Goal: Information Seeking & Learning: Learn about a topic

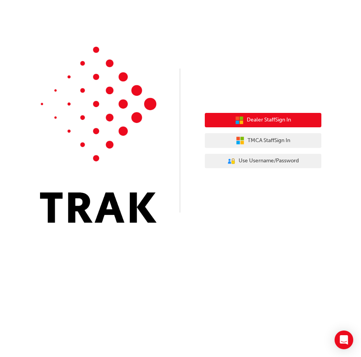
click at [281, 116] on span "Dealer Staff Sign In" at bounding box center [269, 119] width 44 height 9
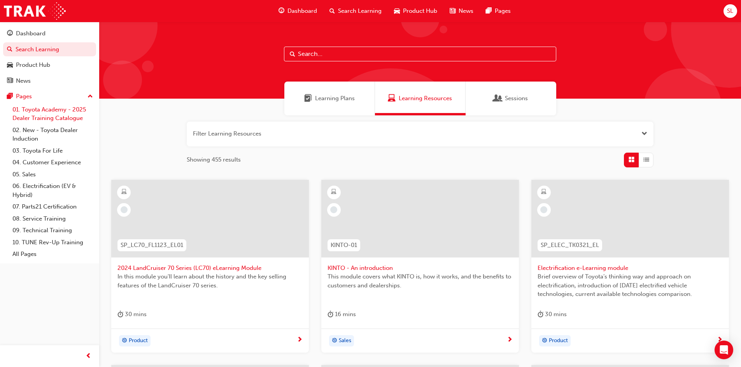
click at [55, 109] on link "01. Toyota Academy - 2025 Dealer Training Catalogue" at bounding box center [52, 114] width 87 height 21
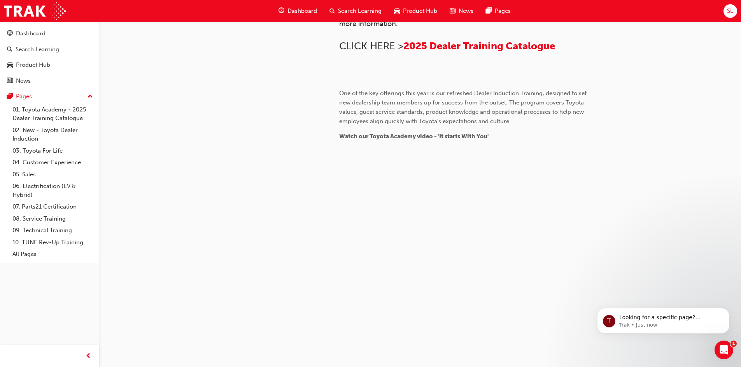
scroll to position [704, 0]
click at [361, 310] on icon "Dismiss notification" at bounding box center [727, 310] width 4 height 4
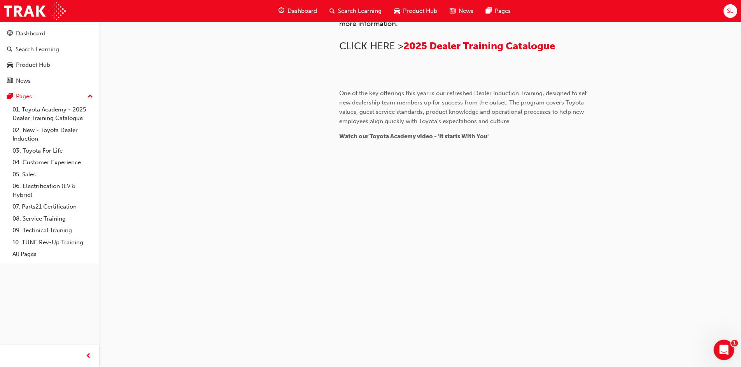
click at [361, 348] on icon "Open Intercom Messenger" at bounding box center [722, 349] width 13 height 13
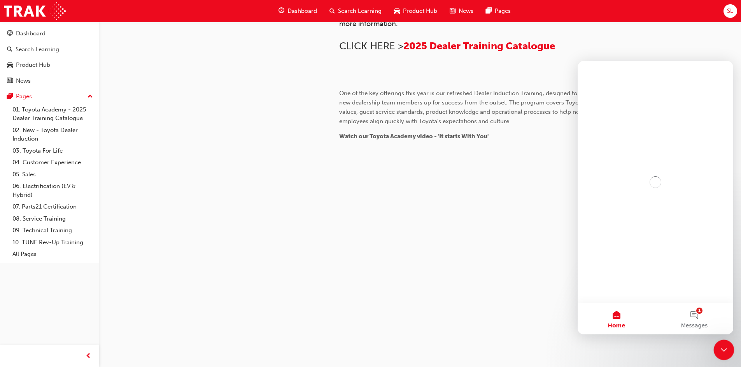
scroll to position [0, 0]
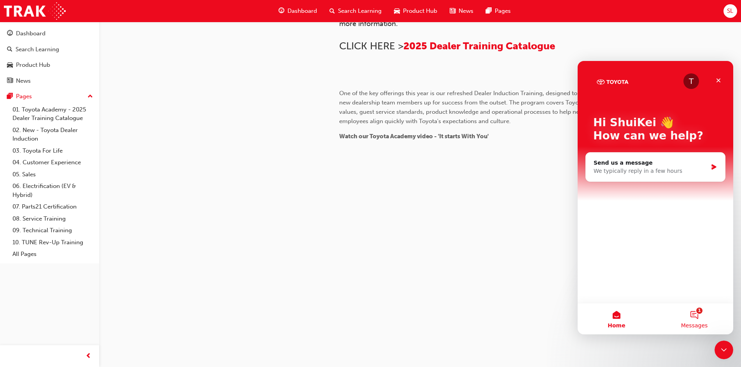
click at [361, 315] on button "1 Messages" at bounding box center [694, 319] width 78 height 31
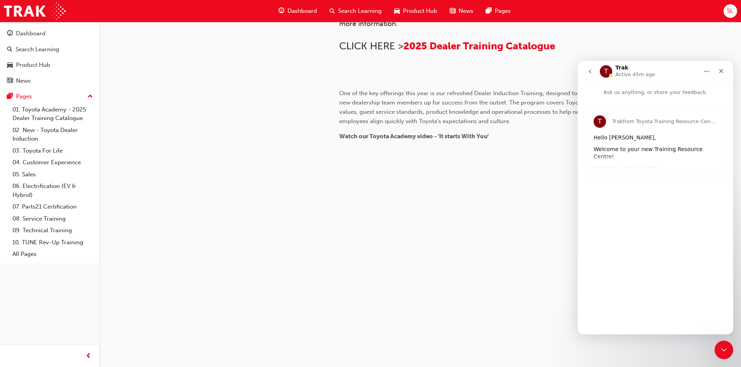
click at [361, 160] on div "T Trak from Toyota Training Resource Centre Hello ShuiKei, Welcome to your new …" at bounding box center [655, 141] width 142 height 70
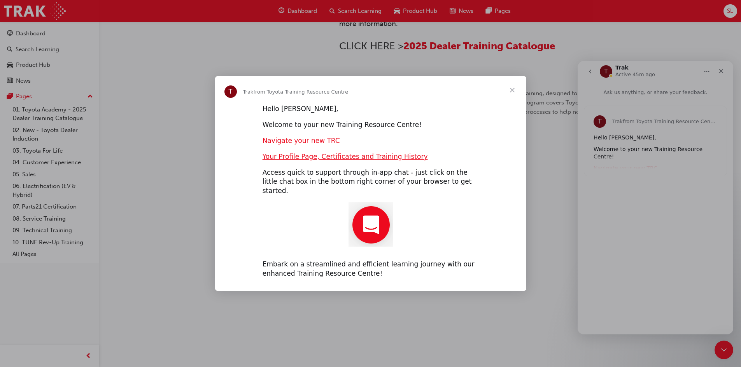
click at [308, 143] on link "Navigate your new TRC" at bounding box center [300, 141] width 77 height 8
click at [361, 94] on span "Close" at bounding box center [512, 90] width 28 height 28
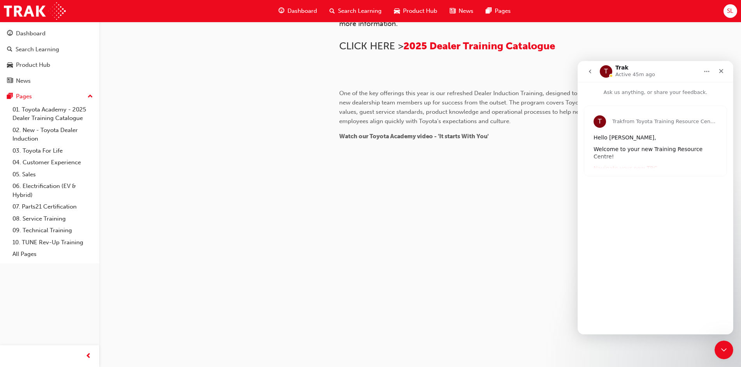
click at [361, 71] on icon "go back" at bounding box center [590, 71] width 6 height 6
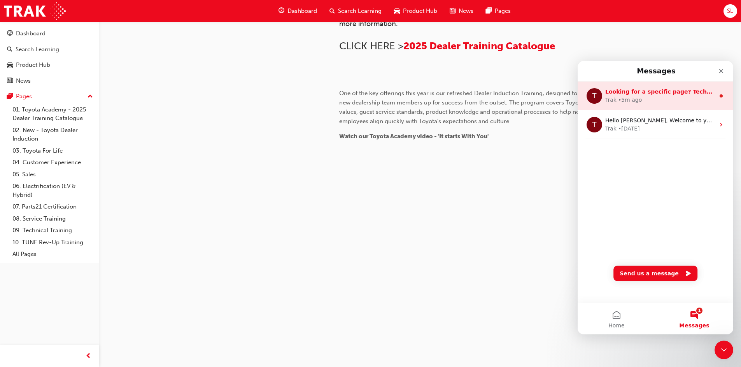
click at [361, 92] on span "Looking for a specific page? Technical, Toyota Network Training, Technical Trai…" at bounding box center [748, 92] width 286 height 6
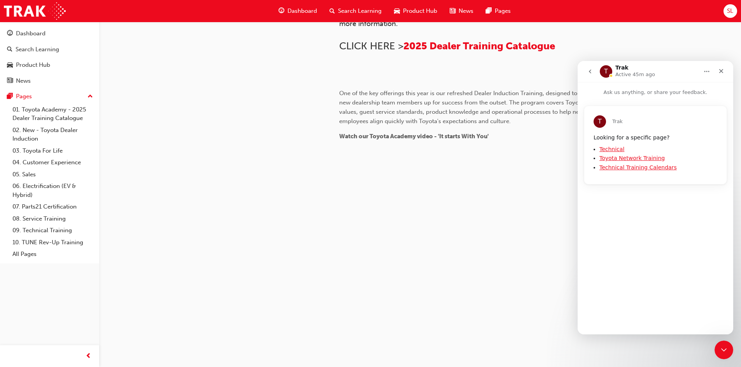
click at [361, 147] on link "Technical" at bounding box center [611, 149] width 25 height 6
click at [361, 158] on link "Toyota Network Training" at bounding box center [631, 158] width 65 height 6
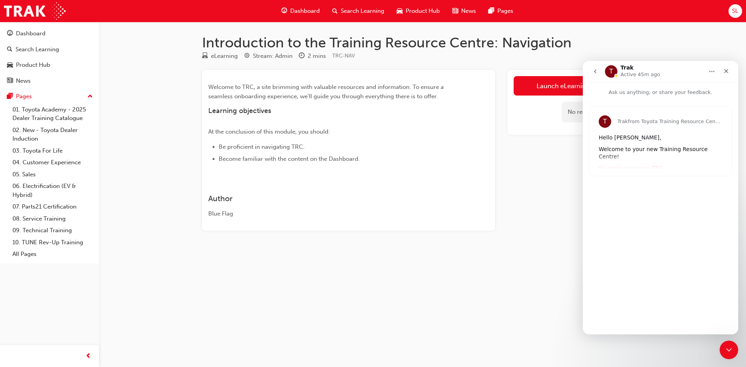
click at [526, 177] on div "Launch eLearning module No recorded learning" at bounding box center [576, 150] width 136 height 161
click at [727, 73] on icon "Close" at bounding box center [726, 71] width 6 height 6
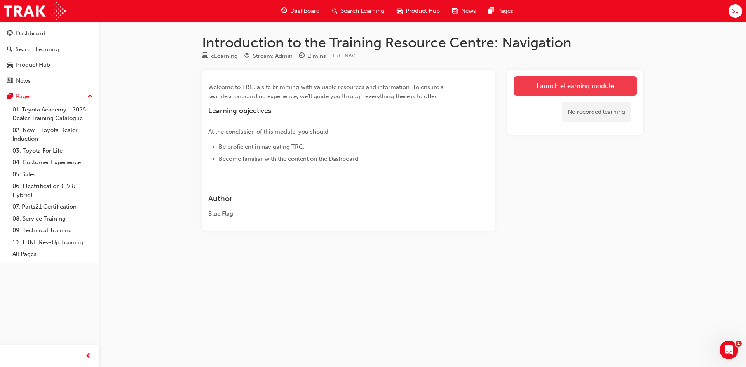
click at [566, 85] on link "Launch eLearning module" at bounding box center [576, 85] width 124 height 19
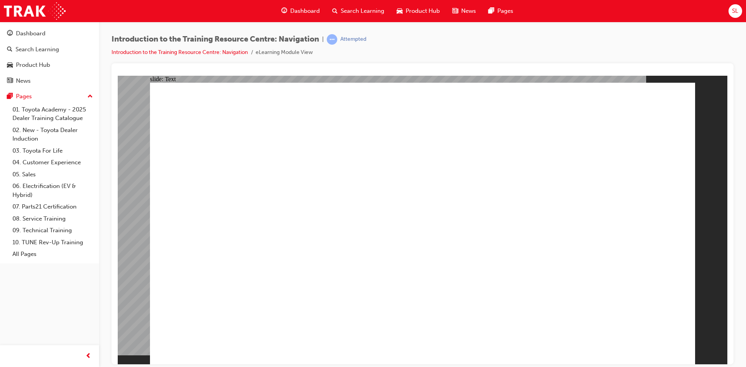
click at [43, 109] on link "01. Toyota Academy - 2025 Dealer Training Catalogue" at bounding box center [52, 114] width 87 height 21
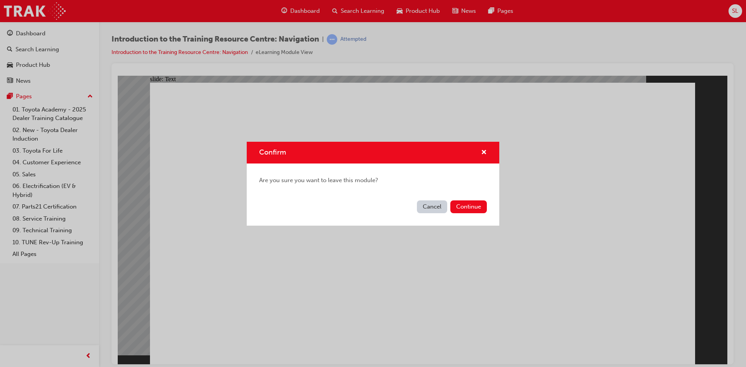
click at [430, 204] on button "Cancel" at bounding box center [432, 207] width 30 height 13
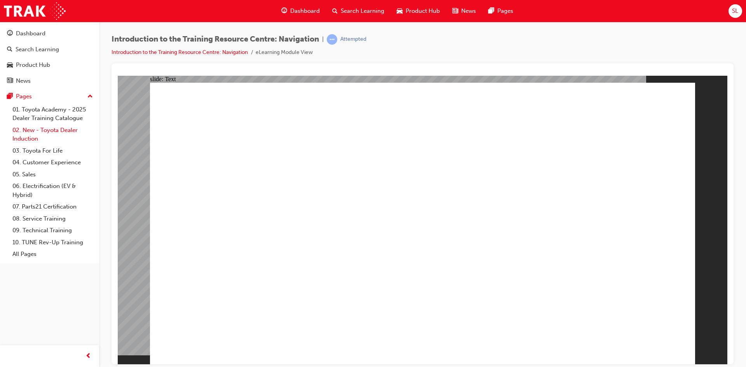
click at [34, 129] on link "02. New - Toyota Dealer Induction" at bounding box center [52, 134] width 87 height 21
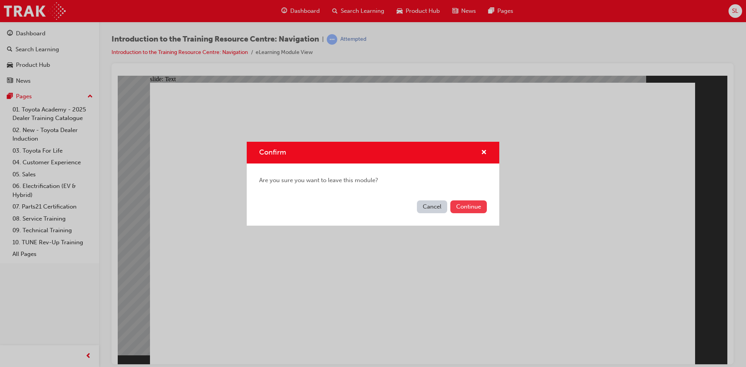
click at [467, 203] on button "Continue" at bounding box center [469, 207] width 37 height 13
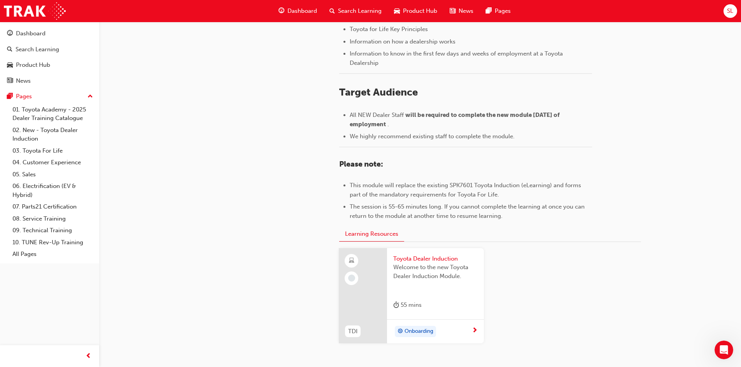
scroll to position [272, 0]
click at [432, 326] on div "Onboarding" at bounding box center [415, 331] width 36 height 10
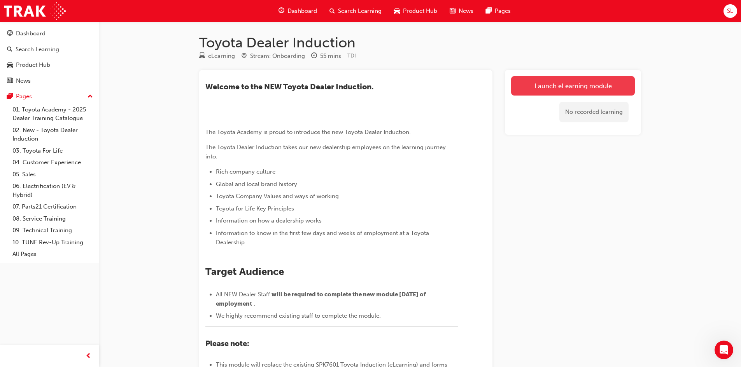
click at [592, 84] on link "Launch eLearning module" at bounding box center [573, 85] width 124 height 19
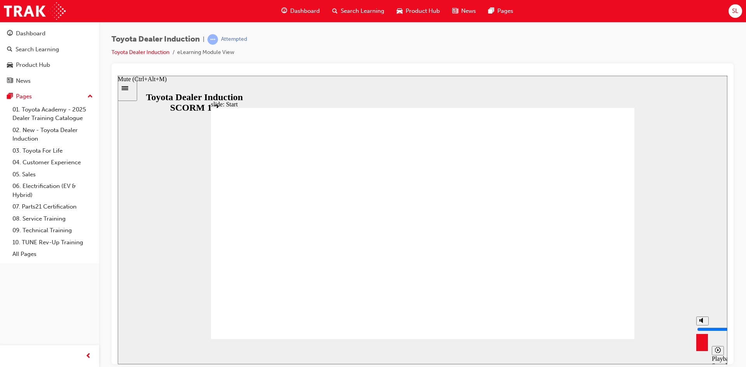
click at [701, 348] on div "misc controls" at bounding box center [703, 339] width 12 height 29
click at [702, 323] on polygon "Mute (Ctrl+Alt+M)" at bounding box center [702, 320] width 2 height 5
type input "0"
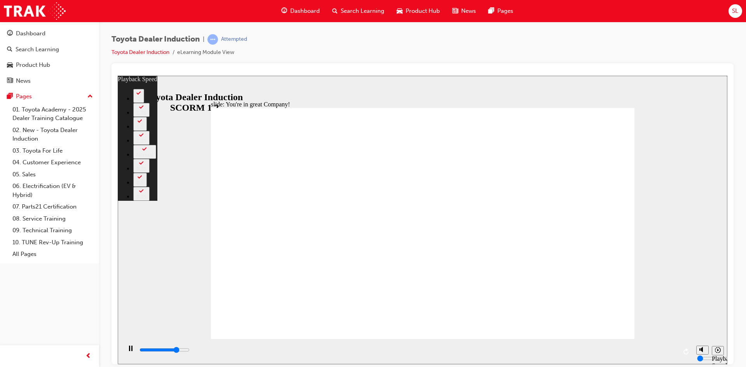
type input "5800"
type input "0"
type input "6100"
type input "1"
type input "6400"
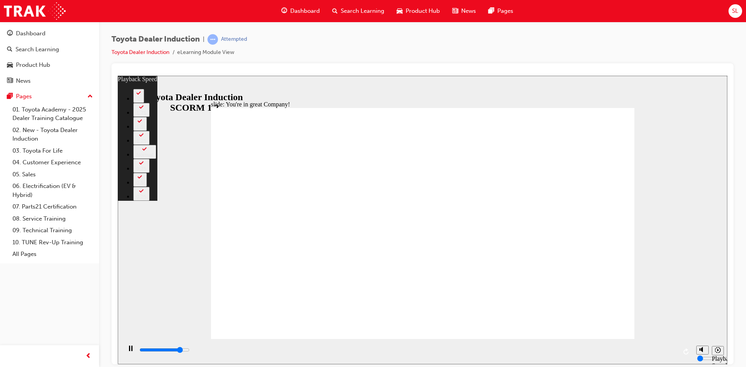
type input "1"
type input "6600"
type input "1"
type input "6900"
type input "1"
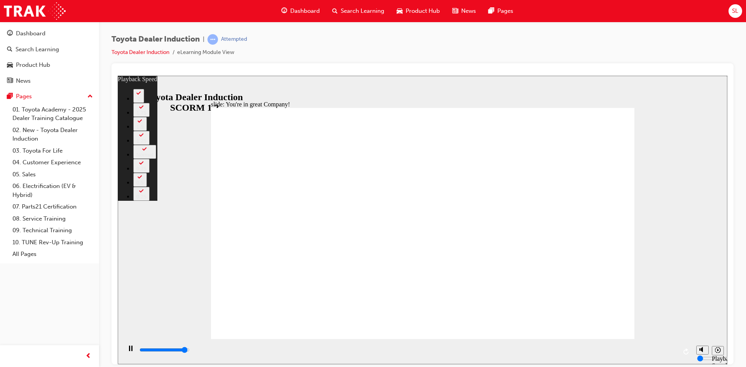
type input "7200"
type input "2"
type input "7400"
type input "2"
type input "7500"
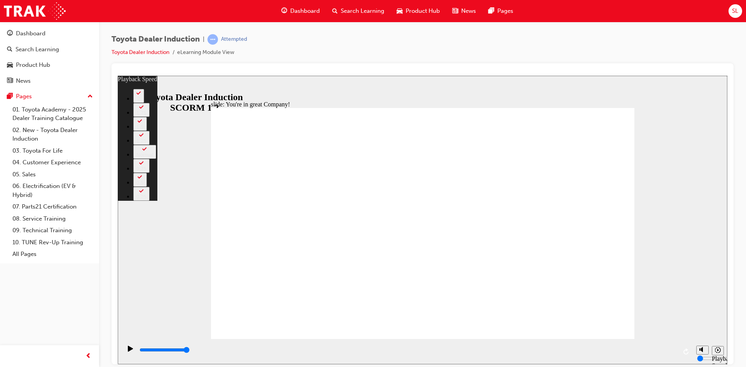
type input "156"
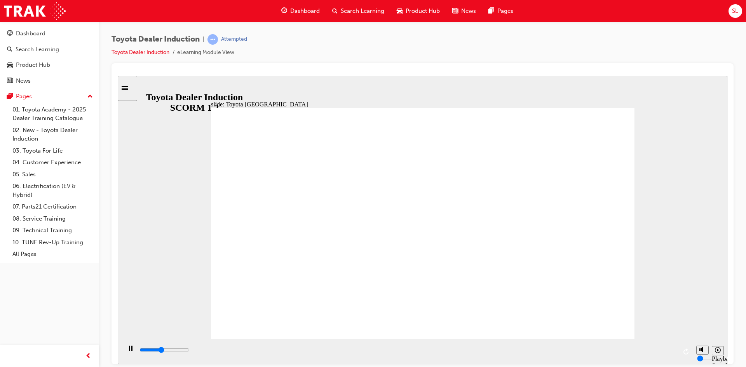
click at [128, 88] on icon "Sidebar Toggle" at bounding box center [125, 88] width 7 height 4
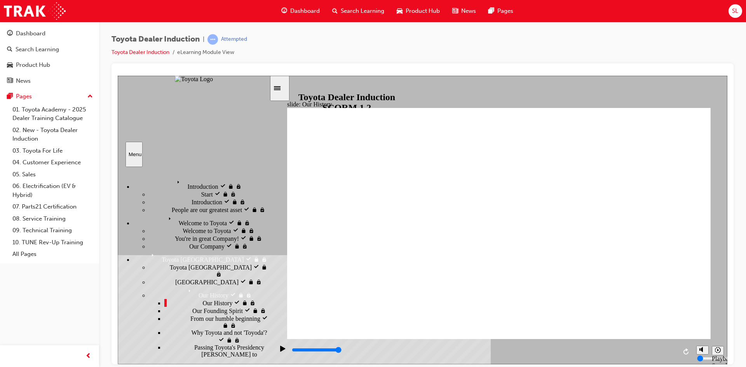
scroll to position [39, 0]
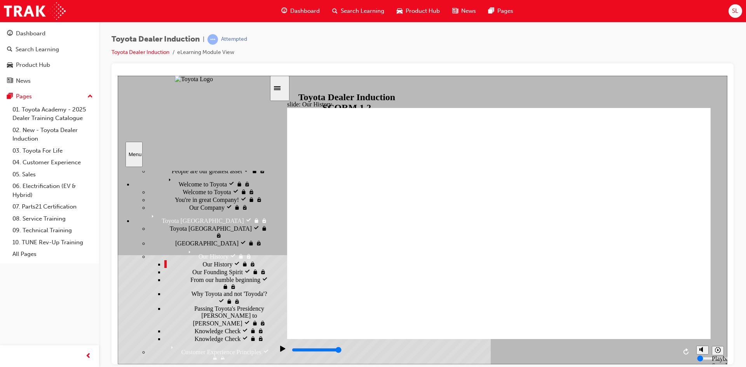
click at [192, 272] on span "Our Founding Spirit" at bounding box center [217, 271] width 51 height 7
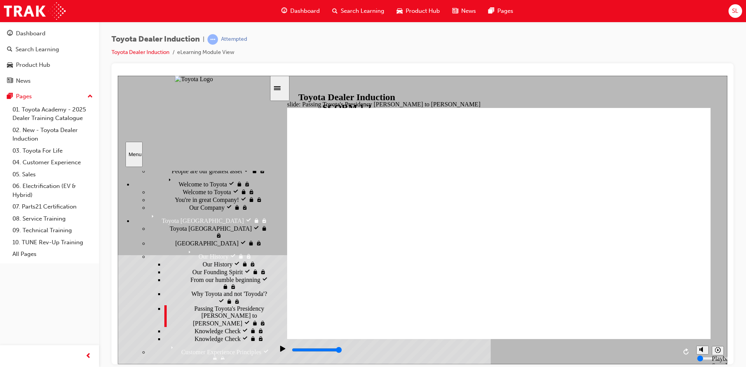
drag, startPoint x: 631, startPoint y: 182, endPoint x: 621, endPoint y: 200, distance: 20.5
type input "5000"
radio input "true"
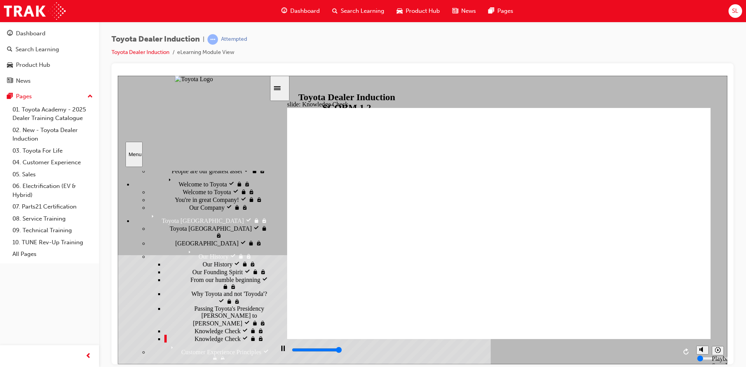
type input "5000"
radio input "true"
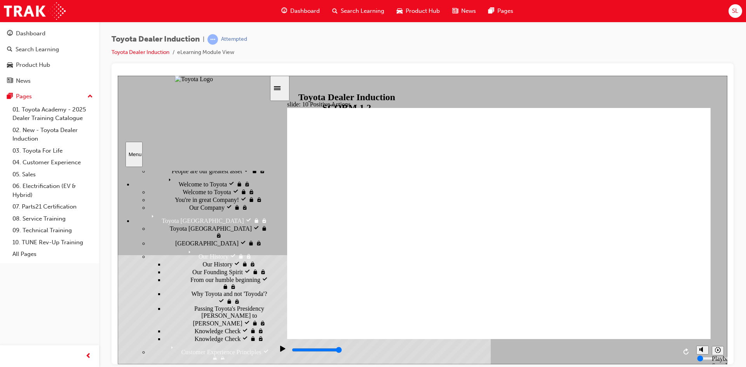
drag, startPoint x: 171, startPoint y: 330, endPoint x: 231, endPoint y: 342, distance: 60.3
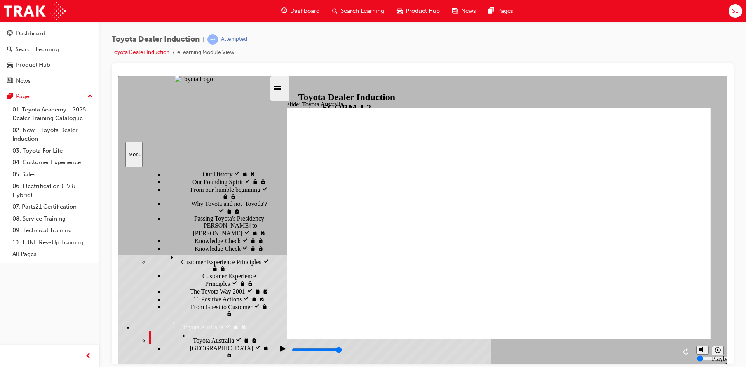
scroll to position [0, 0]
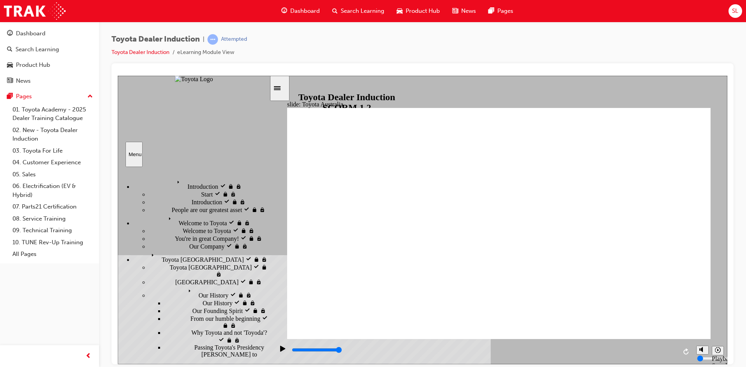
drag, startPoint x: 267, startPoint y: 187, endPoint x: 179, endPoint y: 122, distance: 109.2
click at [180, 117] on div "Menu Introduction visited Introduction Start visited Start" at bounding box center [194, 120] width 152 height 91
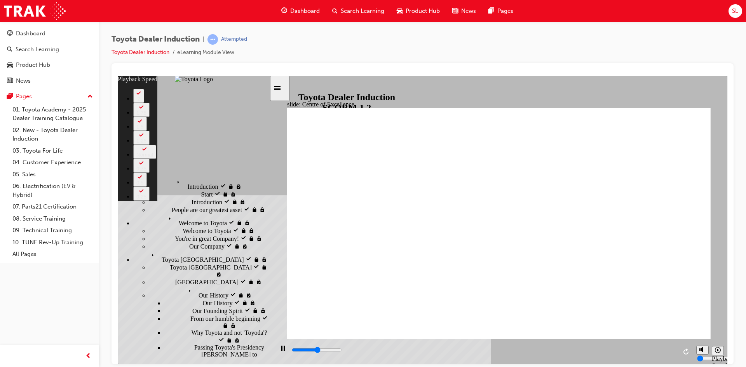
type input "7800"
type input "0"
type input "8100"
type input "0"
type input "8300"
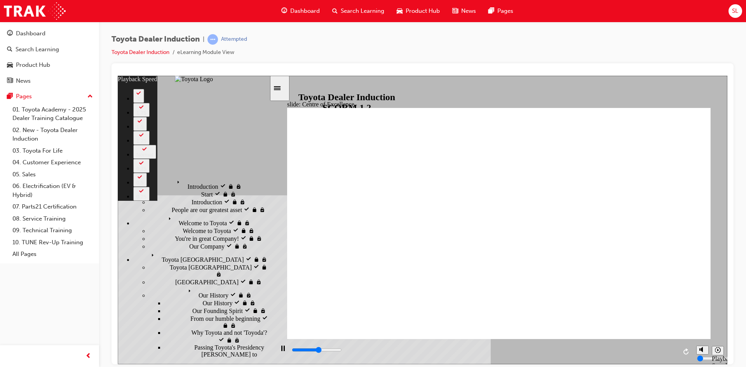
type input "1"
type input "8600"
type input "1"
type input "8900"
type input "1"
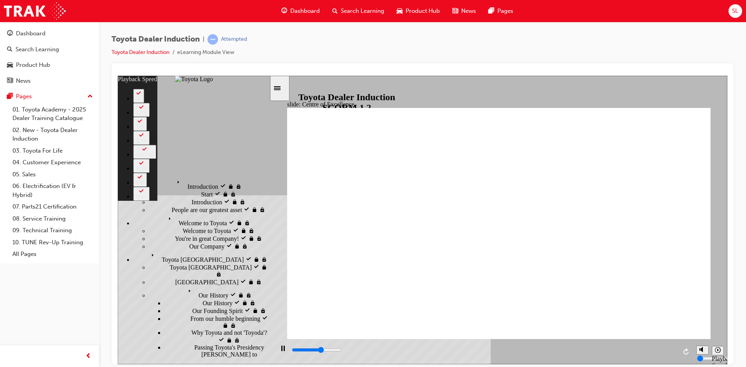
type input "9100"
type input "1"
type input "9400"
type input "2"
type input "9700"
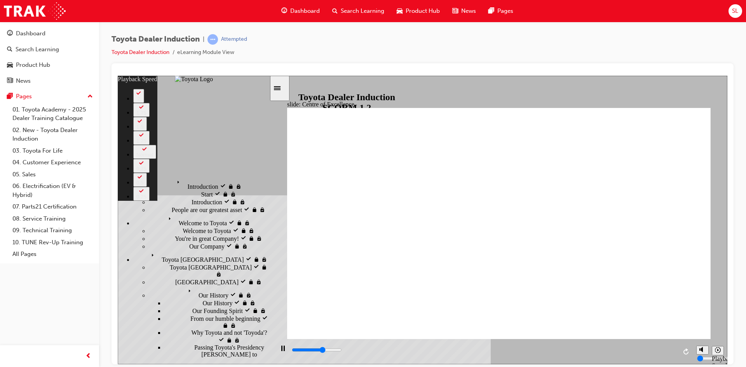
type input "2"
type input "9900"
type input "2"
type input "10200"
type input "2"
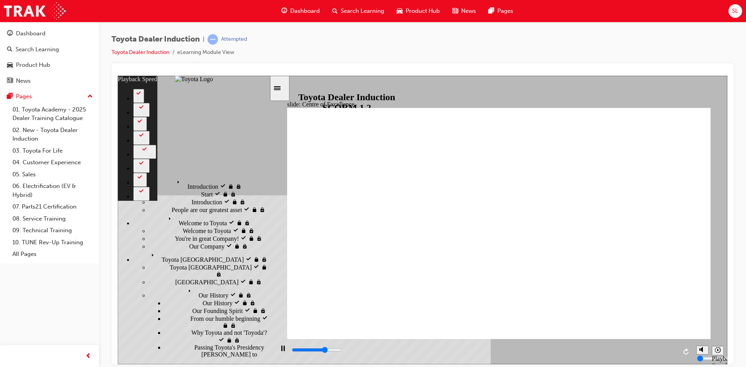
type input "10500"
type input "3"
type input "10700"
type input "3"
type input "11000"
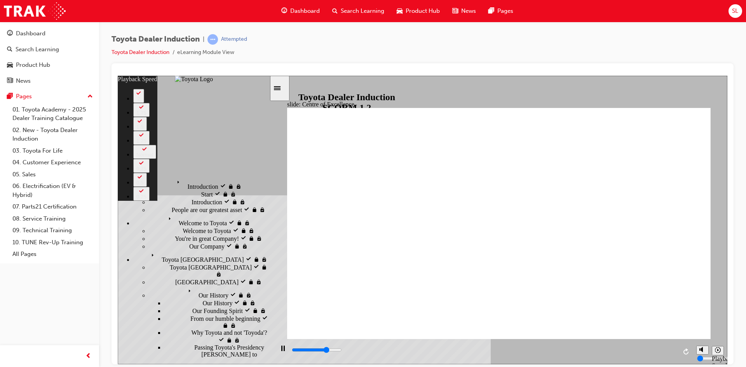
type input "3"
type input "11300"
type input "3"
type input "11500"
type input "4"
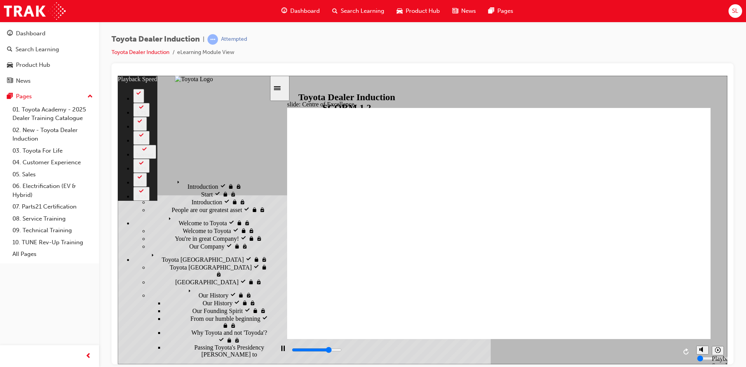
type input "11800"
type input "4"
type input "12100"
type input "4"
type input "12300"
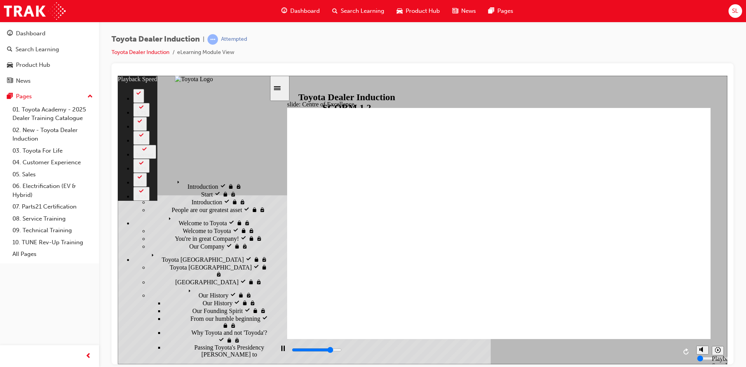
type input "5"
type input "12400"
type input "5"
type input "12600"
type input "5"
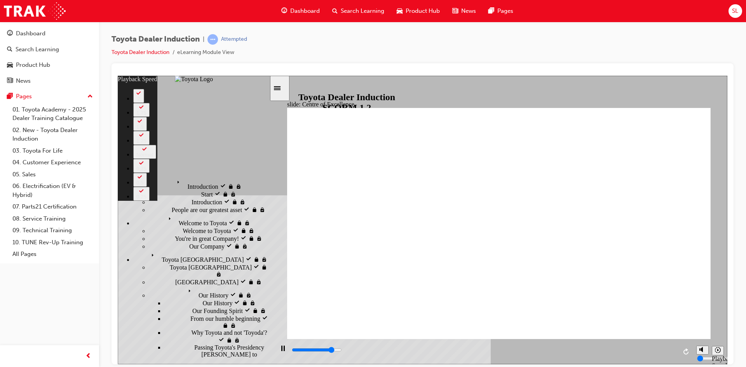
type input "12800"
type input "5"
type input "13100"
type input "5"
type input "13400"
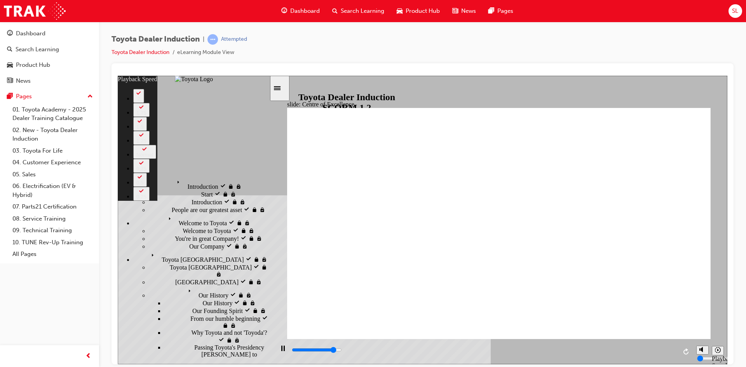
type input "6"
type input "13600"
type input "6"
type input "13900"
type input "6"
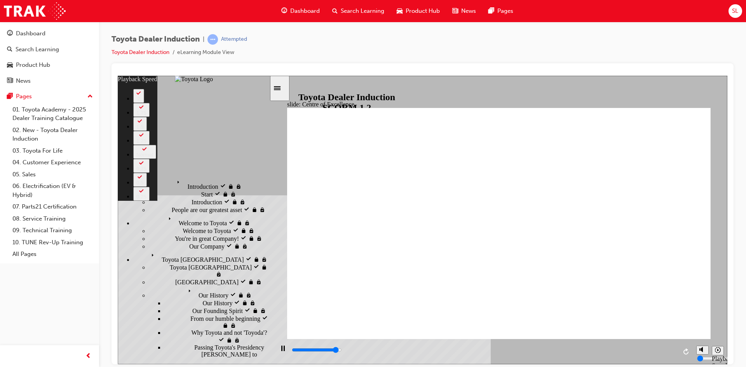
type input "14200"
type input "6"
type input "14400"
type input "7"
type input "14700"
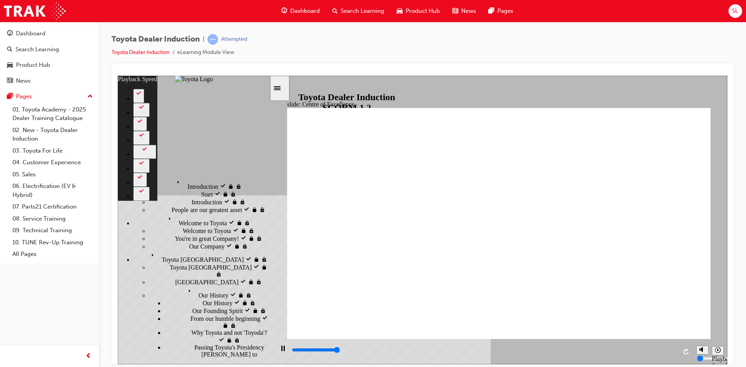
type input "7"
type input "15000"
type input "7"
type input "15200"
type input "7"
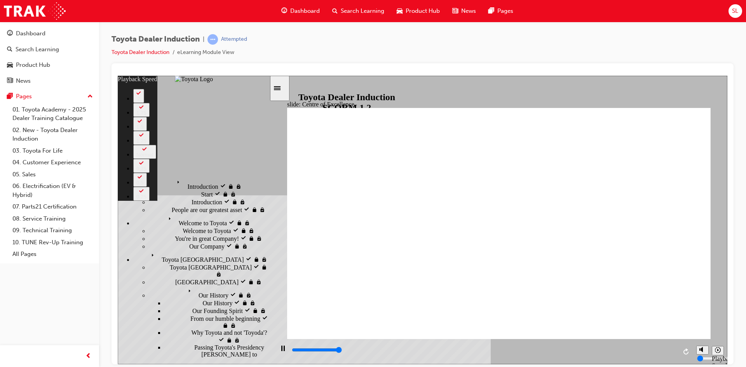
type input "15300"
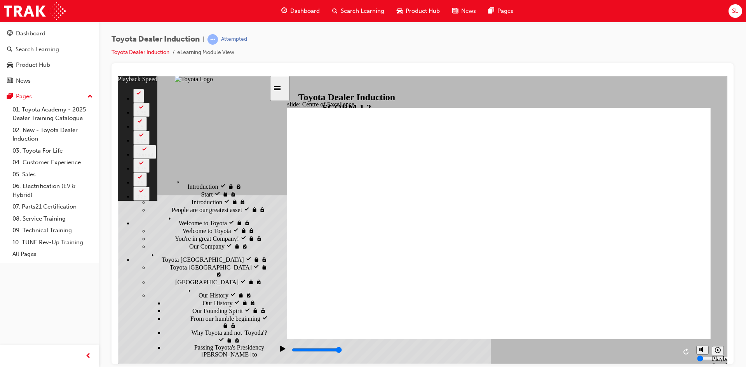
type input "248"
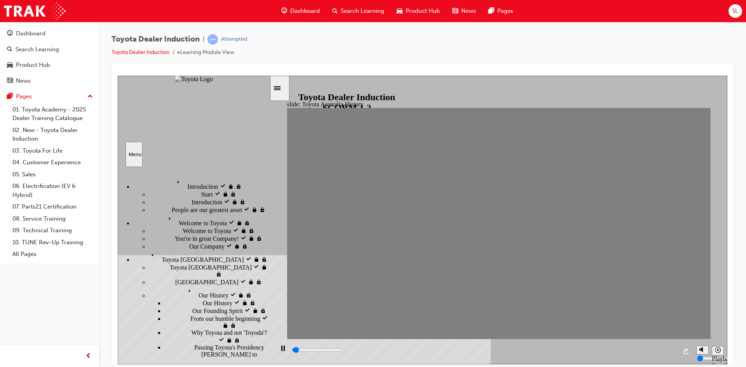
drag, startPoint x: 299, startPoint y: 227, endPoint x: 323, endPoint y: 227, distance: 23.3
drag, startPoint x: 319, startPoint y: 227, endPoint x: 335, endPoint y: 227, distance: 16.3
drag, startPoint x: 339, startPoint y: 227, endPoint x: 356, endPoint y: 227, distance: 17.1
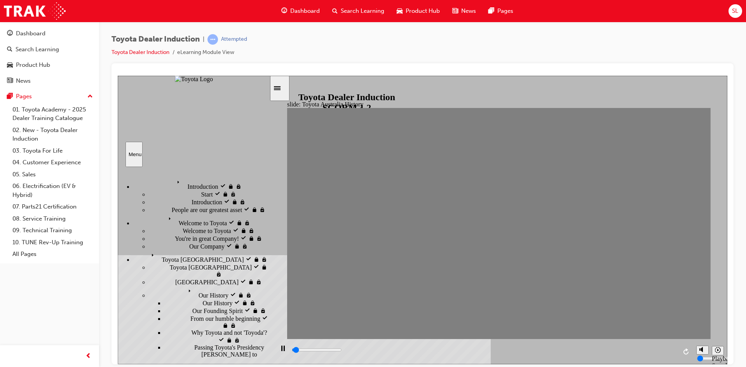
drag, startPoint x: 361, startPoint y: 227, endPoint x: 385, endPoint y: 228, distance: 24.1
drag, startPoint x: 379, startPoint y: 228, endPoint x: 401, endPoint y: 229, distance: 21.4
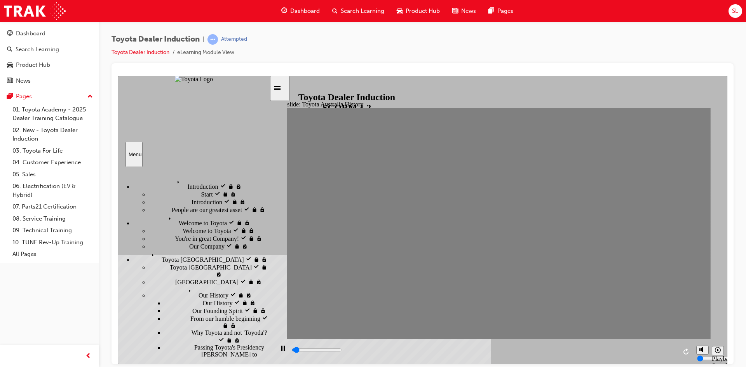
drag, startPoint x: 398, startPoint y: 224, endPoint x: 420, endPoint y: 225, distance: 21.8
drag, startPoint x: 422, startPoint y: 227, endPoint x: 443, endPoint y: 227, distance: 21.0
drag, startPoint x: 437, startPoint y: 227, endPoint x: 448, endPoint y: 228, distance: 10.9
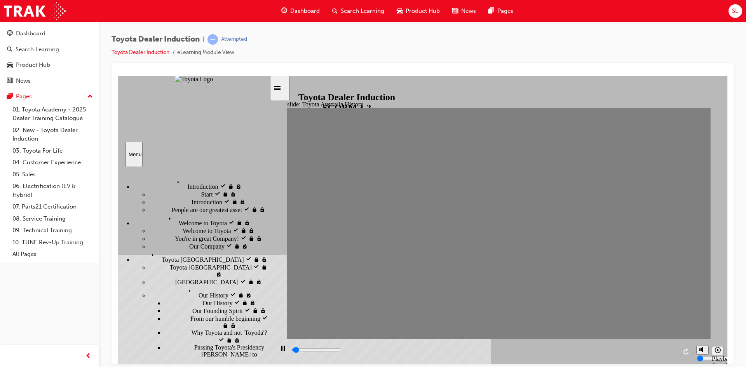
drag, startPoint x: 456, startPoint y: 230, endPoint x: 476, endPoint y: 229, distance: 20.2
drag, startPoint x: 477, startPoint y: 226, endPoint x: 497, endPoint y: 227, distance: 20.2
drag, startPoint x: 496, startPoint y: 224, endPoint x: 513, endPoint y: 224, distance: 16.7
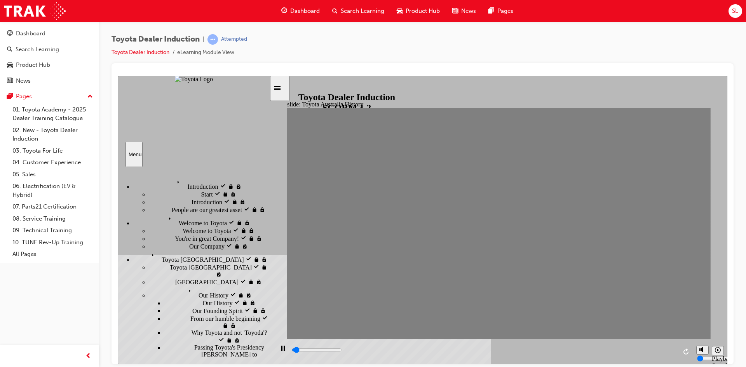
drag, startPoint x: 514, startPoint y: 227, endPoint x: 536, endPoint y: 227, distance: 21.8
drag, startPoint x: 537, startPoint y: 227, endPoint x: 555, endPoint y: 229, distance: 18.7
drag, startPoint x: 554, startPoint y: 228, endPoint x: 575, endPoint y: 227, distance: 20.6
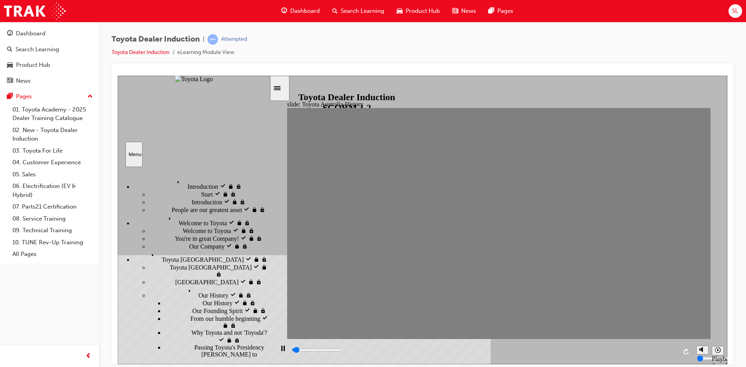
drag, startPoint x: 573, startPoint y: 227, endPoint x: 602, endPoint y: 228, distance: 28.4
drag, startPoint x: 593, startPoint y: 227, endPoint x: 610, endPoint y: 227, distance: 16.3
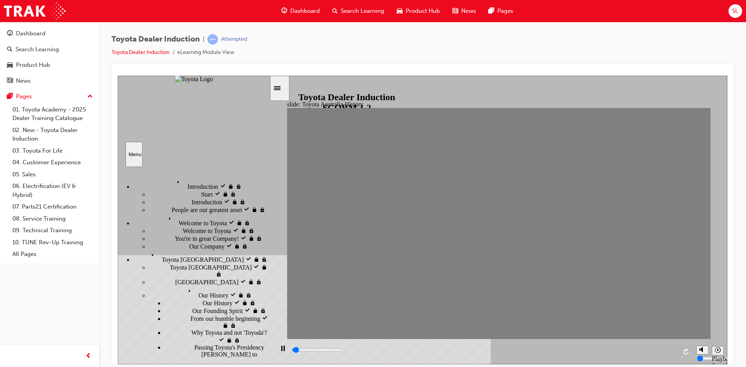
drag, startPoint x: 613, startPoint y: 225, endPoint x: 635, endPoint y: 226, distance: 21.4
drag, startPoint x: 633, startPoint y: 227, endPoint x: 657, endPoint y: 229, distance: 24.2
drag, startPoint x: 650, startPoint y: 227, endPoint x: 669, endPoint y: 228, distance: 19.1
drag, startPoint x: 671, startPoint y: 225, endPoint x: 695, endPoint y: 225, distance: 24.5
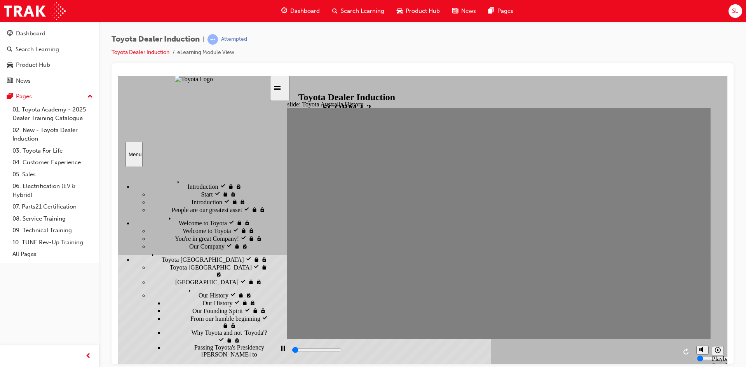
drag, startPoint x: 693, startPoint y: 231, endPoint x: 708, endPoint y: 231, distance: 14.4
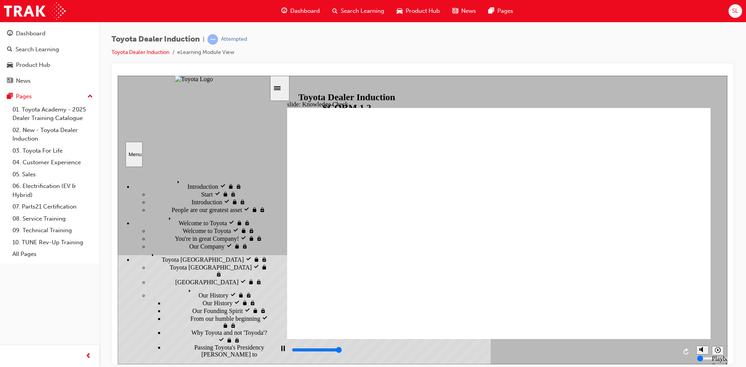
type input "5000"
radio input "true"
type input "4000"
radio input "true"
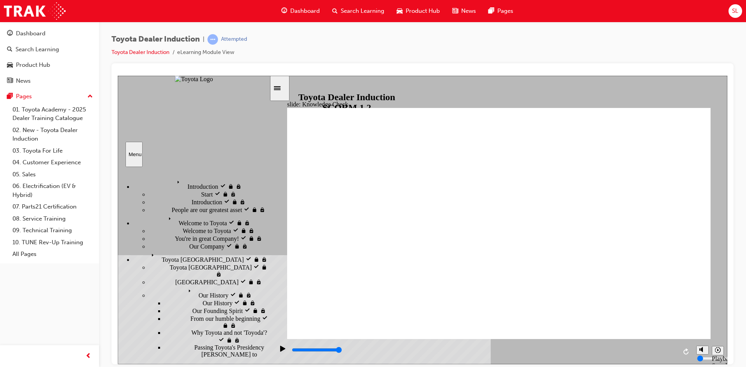
type input "5000"
radio input "true"
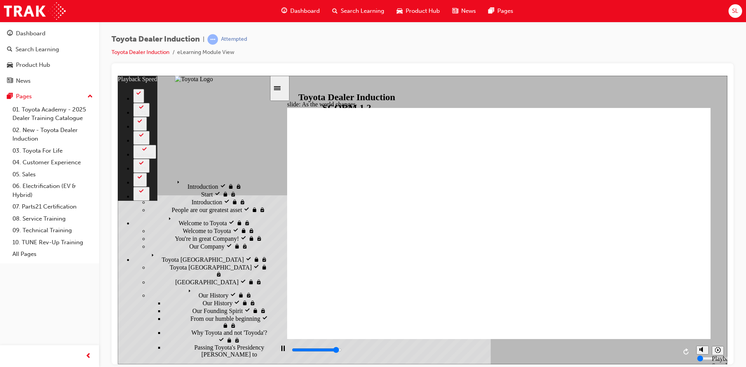
type input "8700"
type input "0"
type input "9000"
type input "1"
type input "9200"
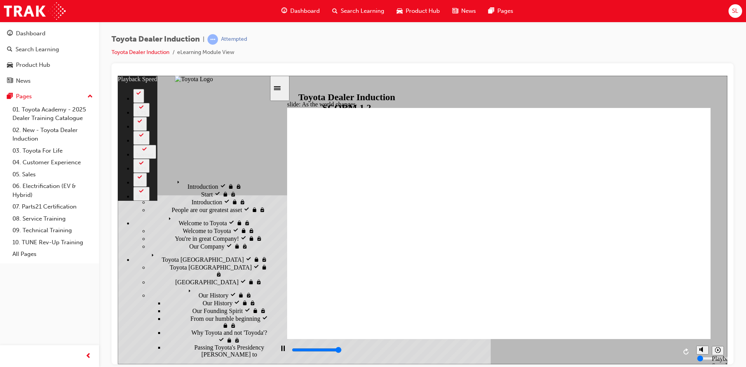
type input "1"
type input "9200"
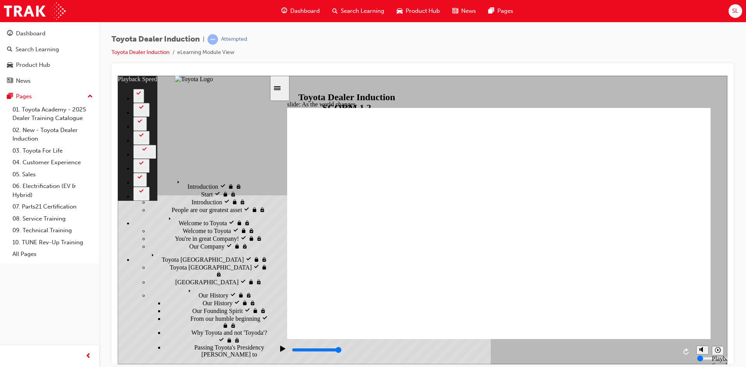
drag, startPoint x: 691, startPoint y: 108, endPoint x: 683, endPoint y: 114, distance: 10.6
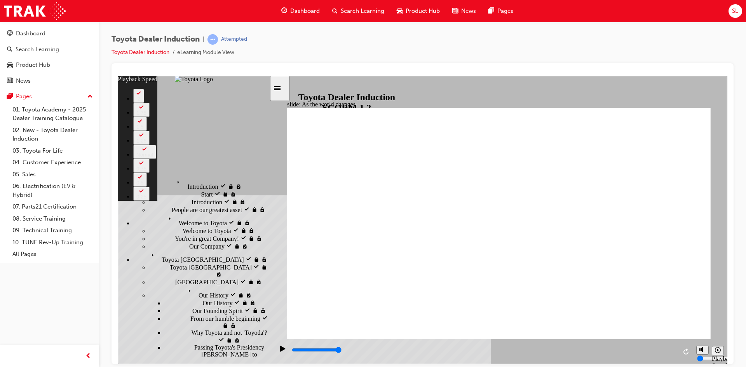
type input "128"
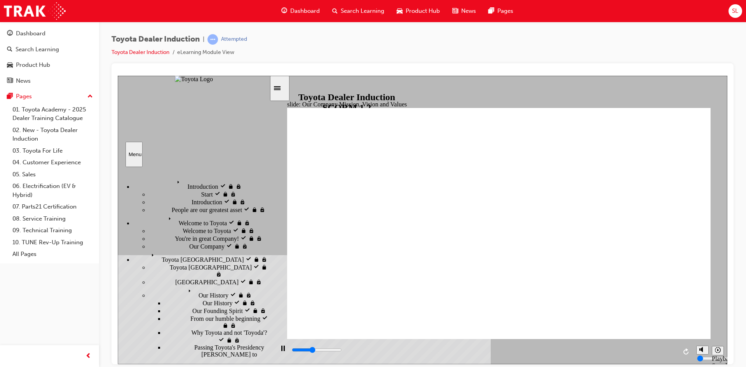
type input "40000"
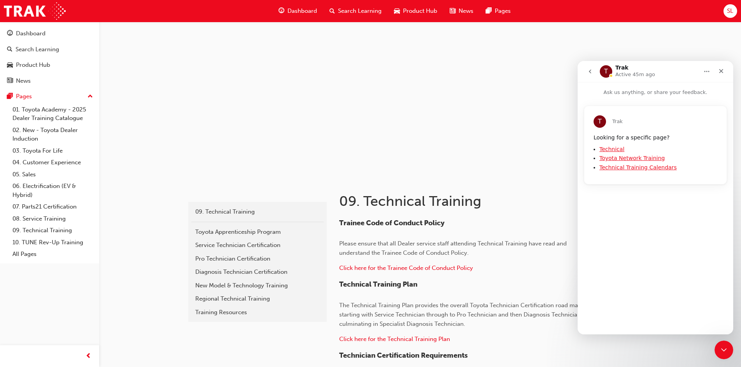
drag, startPoint x: 516, startPoint y: 223, endPoint x: 519, endPoint y: 218, distance: 5.8
click at [517, 222] on h4 "Trainee Code of Conduct Policy" at bounding box center [465, 223] width 253 height 9
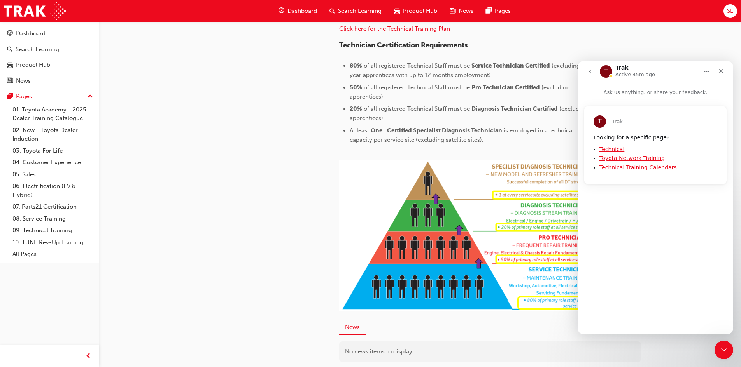
scroll to position [311, 0]
click at [720, 69] on icon "Close" at bounding box center [721, 71] width 6 height 6
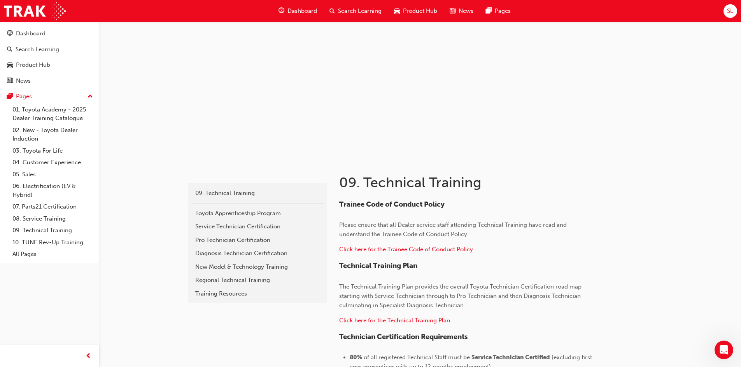
scroll to position [0, 0]
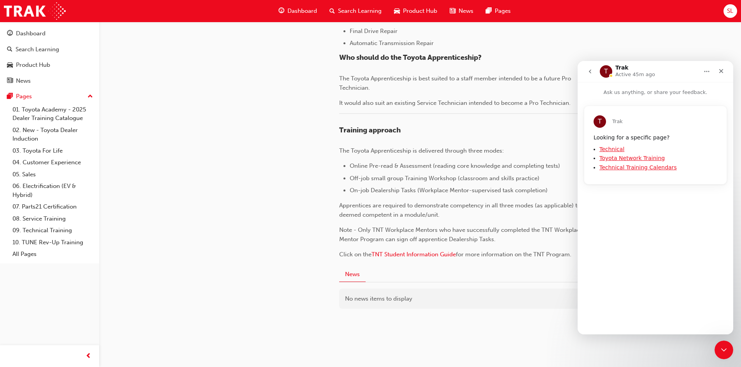
scroll to position [943, 0]
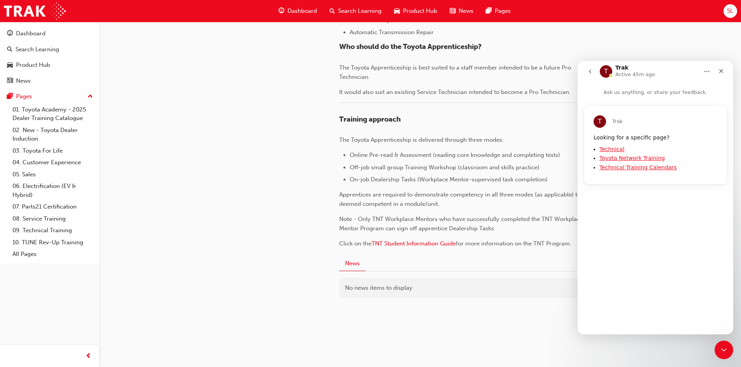
click at [636, 168] on link "Technical Training Calendars" at bounding box center [637, 167] width 77 height 6
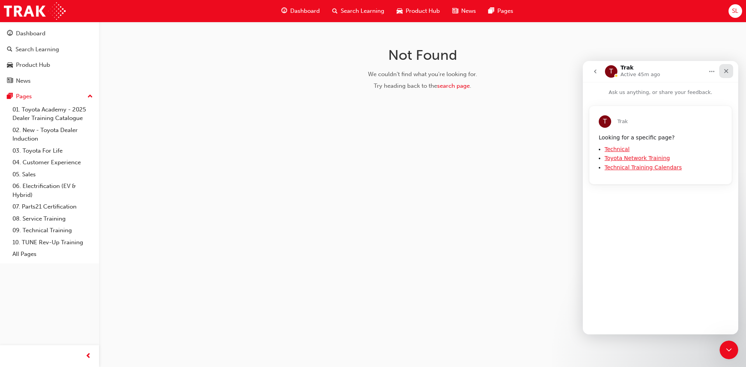
click at [724, 70] on icon "Close" at bounding box center [726, 71] width 6 height 6
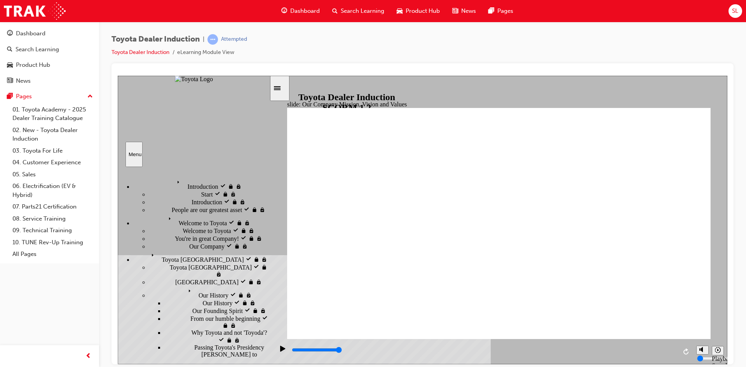
drag, startPoint x: 266, startPoint y: 185, endPoint x: 247, endPoint y: 115, distance: 72.4
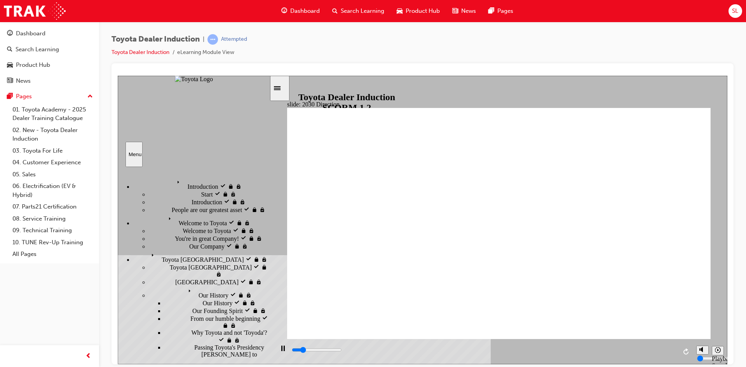
click at [247, 115] on div "Menu Introduction visited Introduction Start visited Start" at bounding box center [194, 120] width 152 height 91
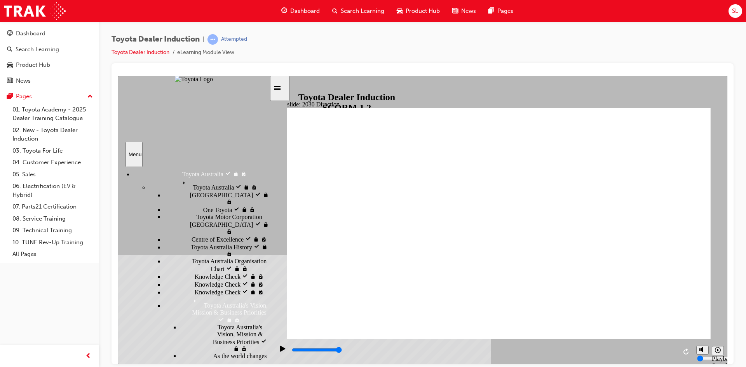
scroll to position [305, 0]
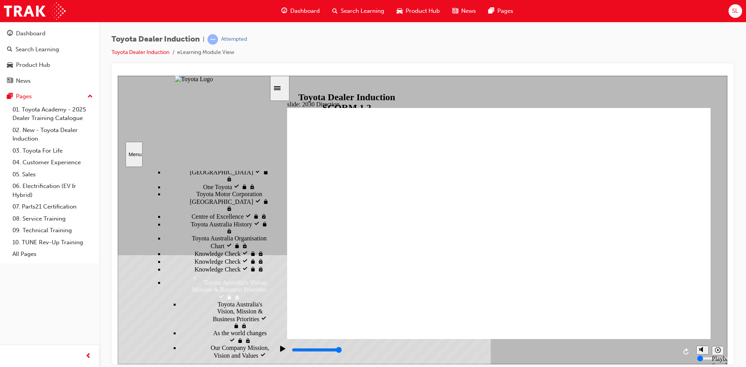
drag, startPoint x: 268, startPoint y: 191, endPoint x: 264, endPoint y: 254, distance: 63.1
click at [264, 254] on div "Introduction visited Introduction Start visited Start" at bounding box center [194, 263] width 152 height 193
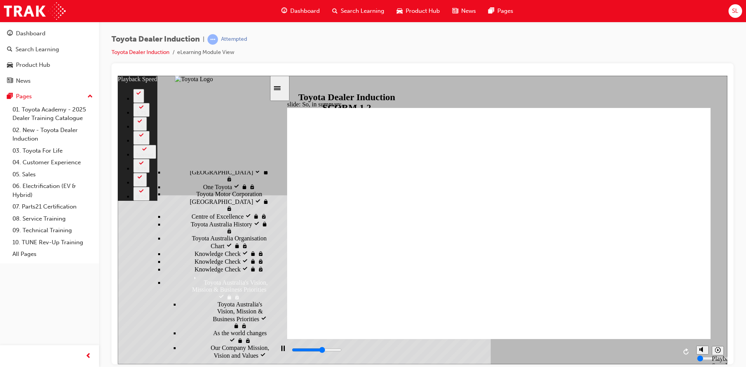
type input "4100"
type input "0"
type input "4300"
type input "0"
type input "4600"
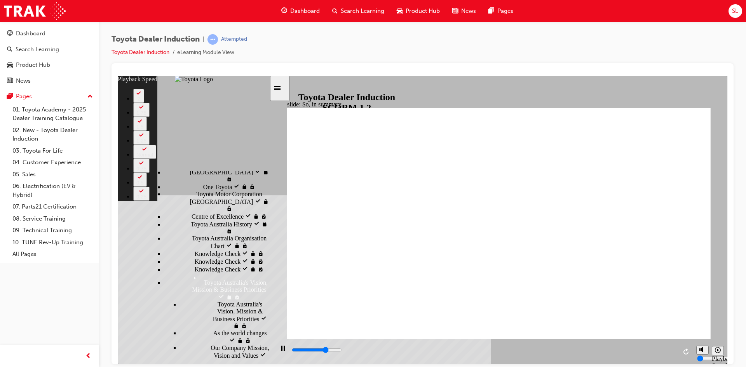
type input "1"
type input "4900"
type input "1"
type input "5100"
type input "1"
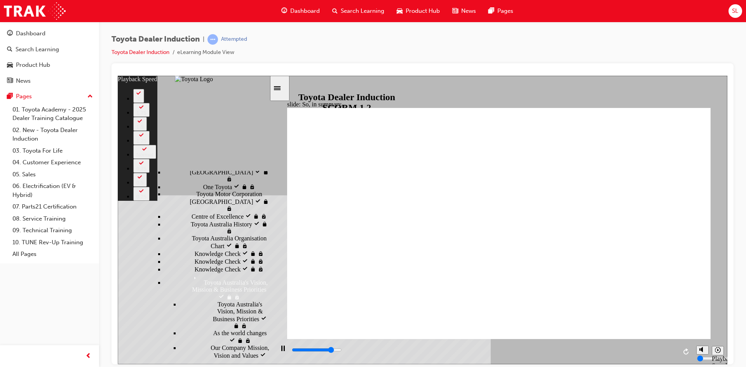
type input "5400"
type input "1"
type input "5700"
type input "2"
type input "5900"
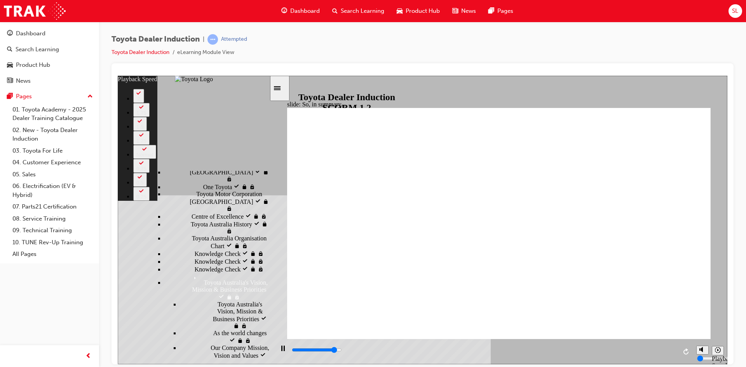
type input "2"
type input "6200"
type input "2"
type input "6500"
type input "2"
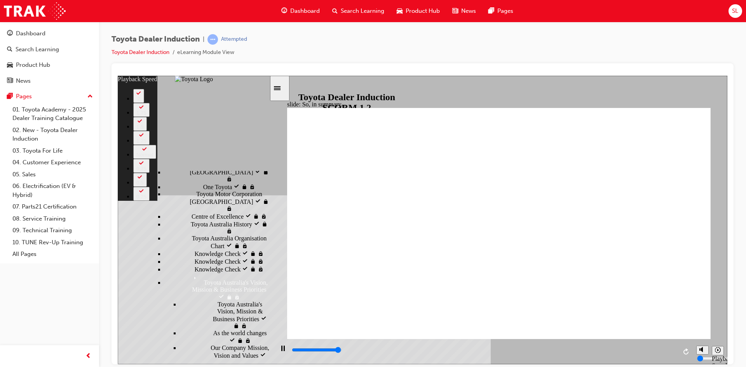
type input "6500"
type input "128"
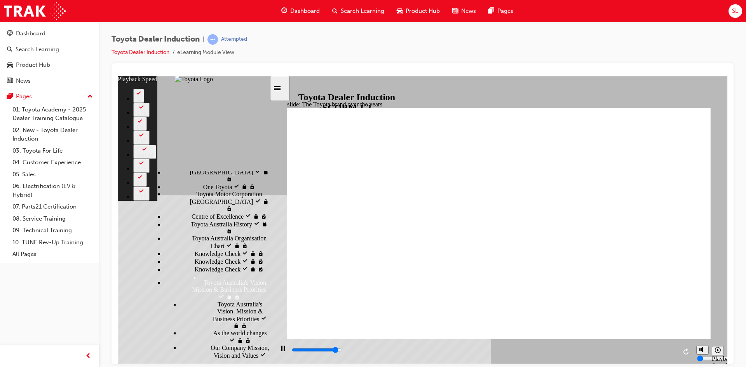
type input "7800"
type input "0"
type input "8000"
type input "0"
type input "8300"
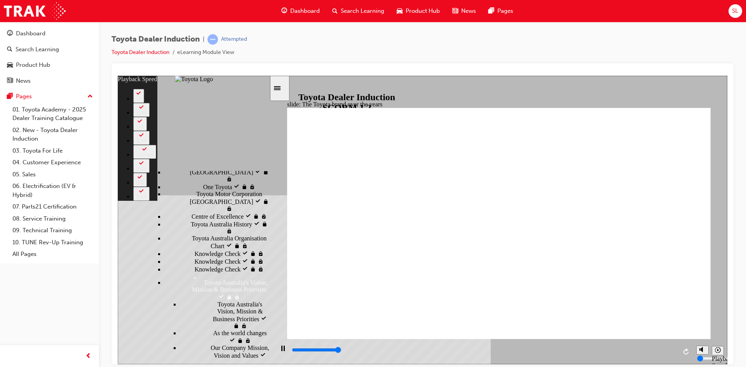
type input "1"
type input "8400"
type input "20"
type input "1"
type input "20"
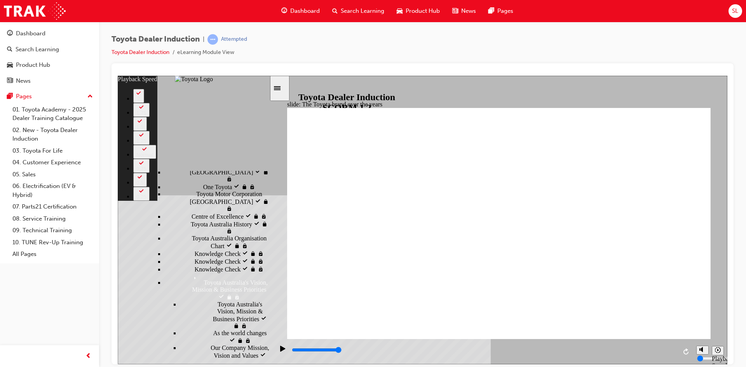
type input "1"
type input "21"
type input "1"
type input "21"
type input "1"
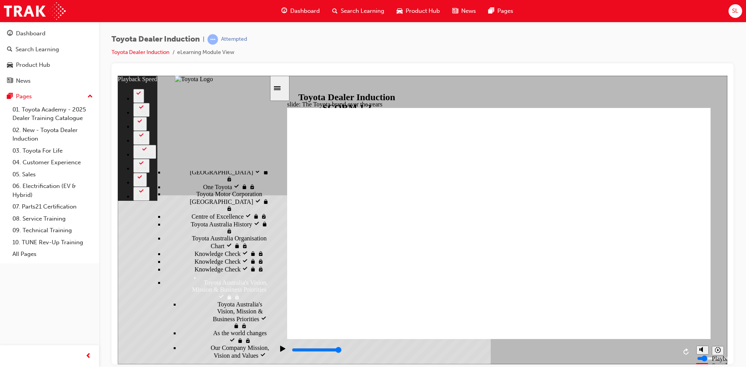
type input "21"
type input "1"
type input "21"
type input "1"
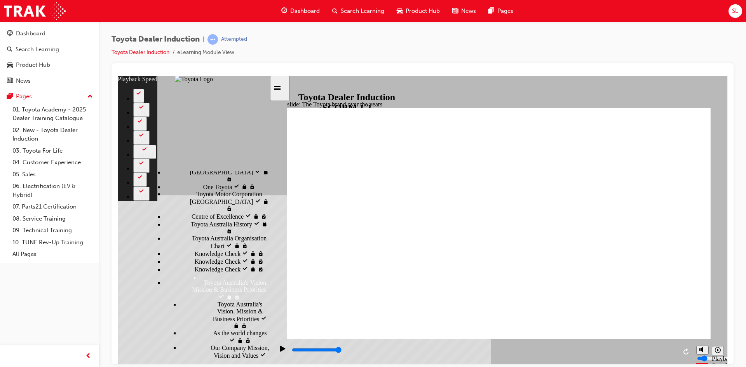
type input "21"
type input "1"
type input "21"
type input "1"
type input "21"
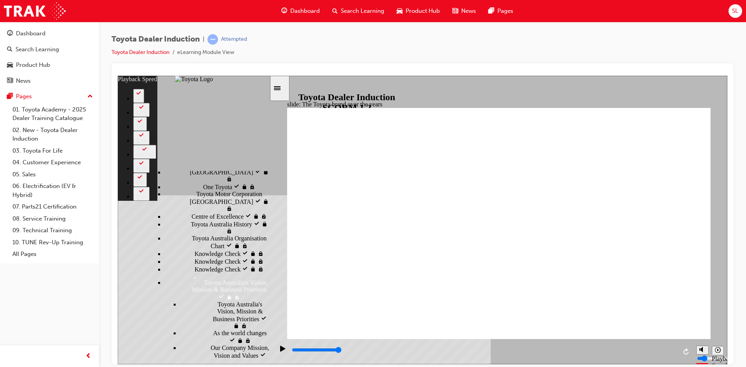
type input "1"
type input "2"
type input "21"
type input "2"
type input "21"
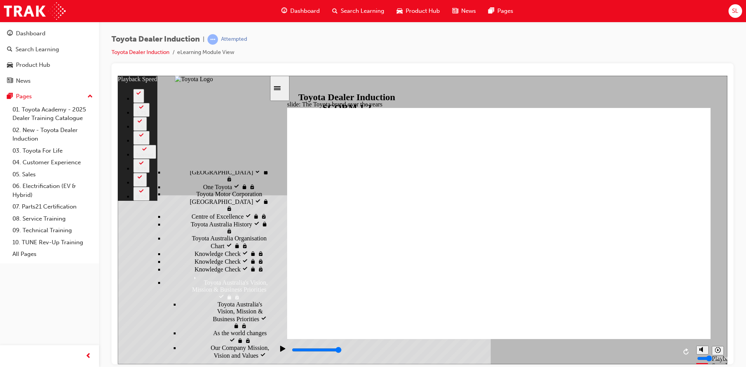
type input "2"
type input "21"
type input "2"
type input "21"
type input "2"
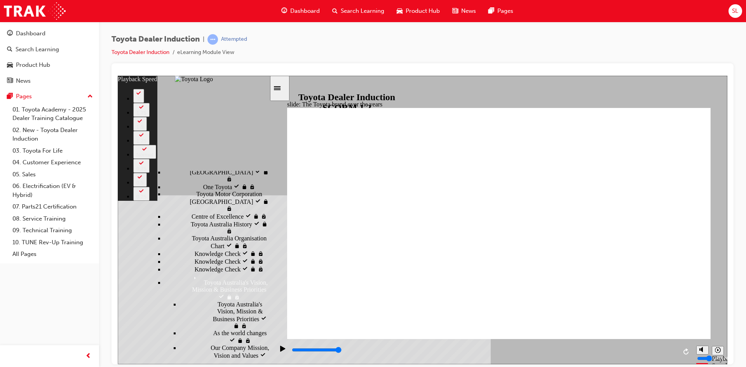
type input "21"
type input "2"
type input "21"
type input "2"
type input "21"
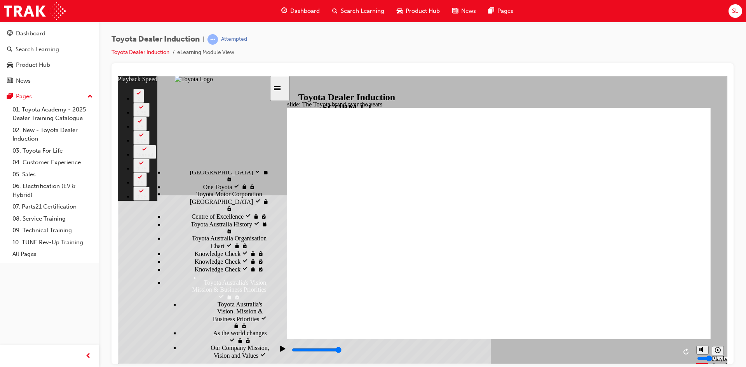
type input "2"
type input "21"
type input "2"
type input "21"
type input "2"
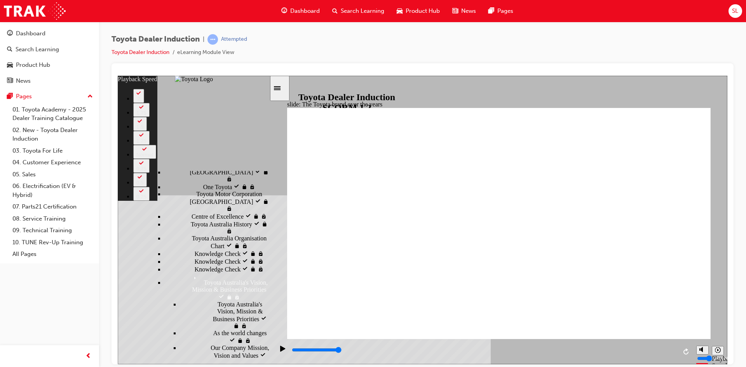
type input "21"
type input "2"
type input "21"
type input "2"
type input "22"
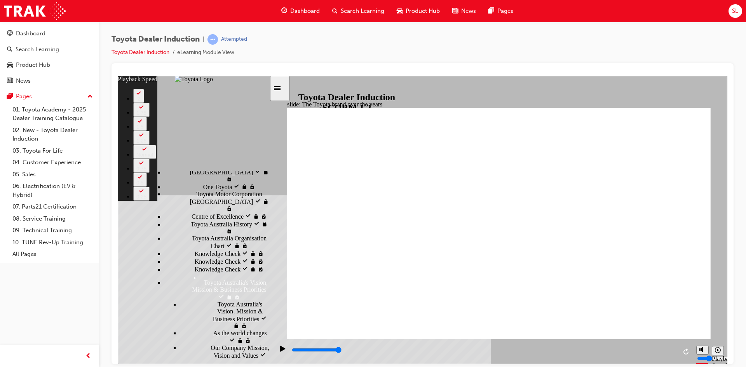
type input "3"
type input "22"
type input "3"
type input "22"
type input "3"
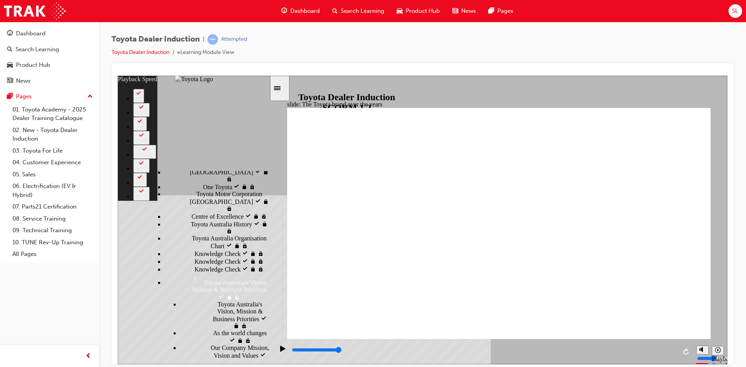
type input "22"
type input "3"
type input "22"
type input "3"
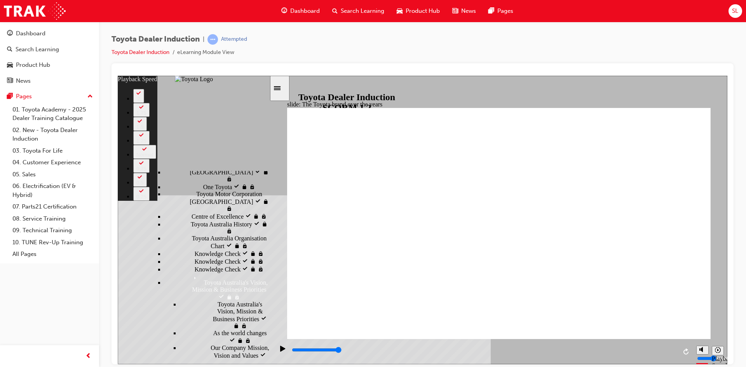
type input "22"
type input "3"
type input "22"
type input "3"
type input "23"
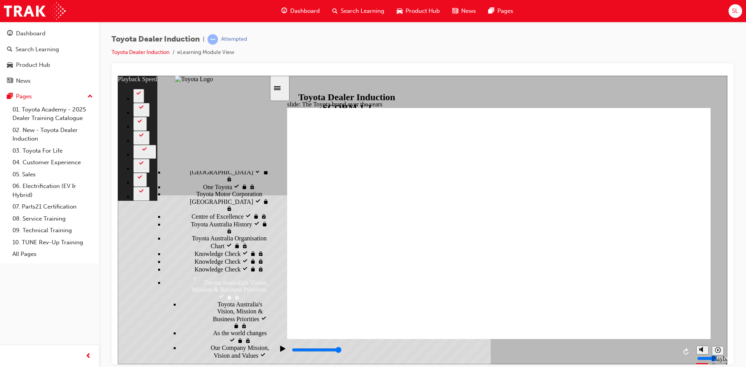
type input "3"
type input "23"
type input "3"
type input "23"
type input "3"
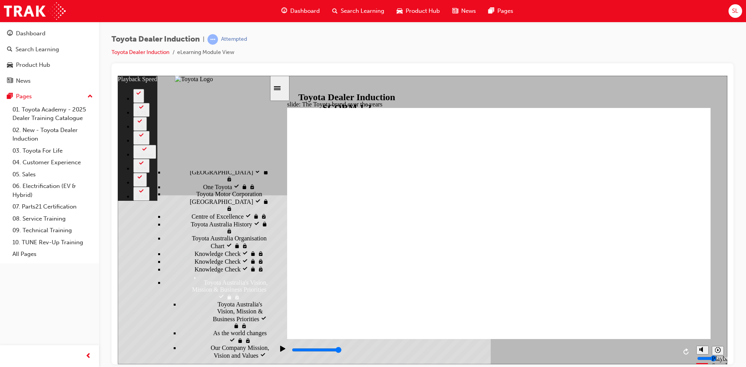
type input "23"
type input "3"
type input "23"
type input "3"
type input "23"
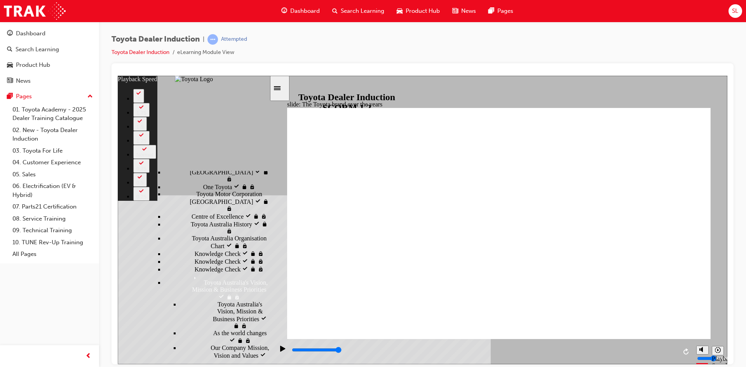
type input "3"
type input "23"
type input "2"
type input "23"
type input "2"
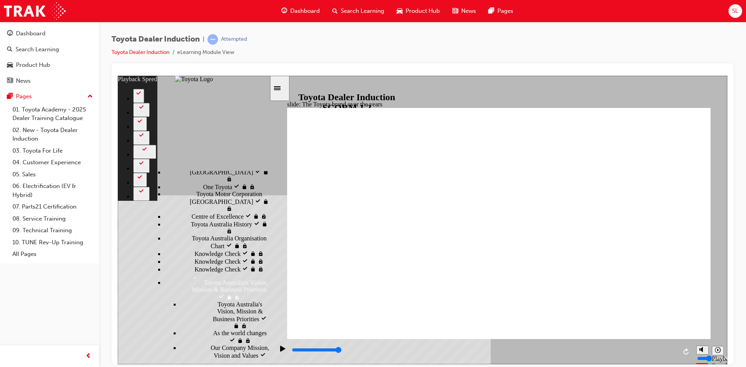
type input "24"
type input "2"
type input "24"
type input "2"
type input "24"
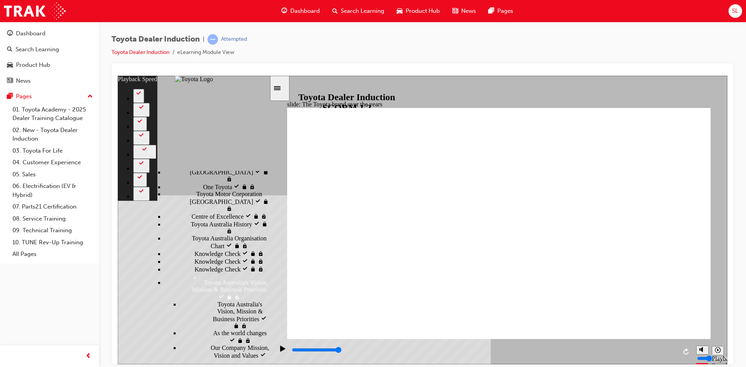
type input "2"
type input "24"
type input "2"
type input "24"
type input "2"
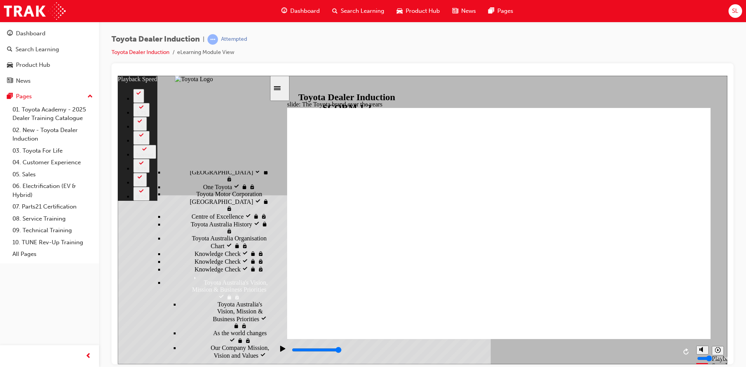
type input "24"
type input "2"
type input "24"
type input "2"
type input "24"
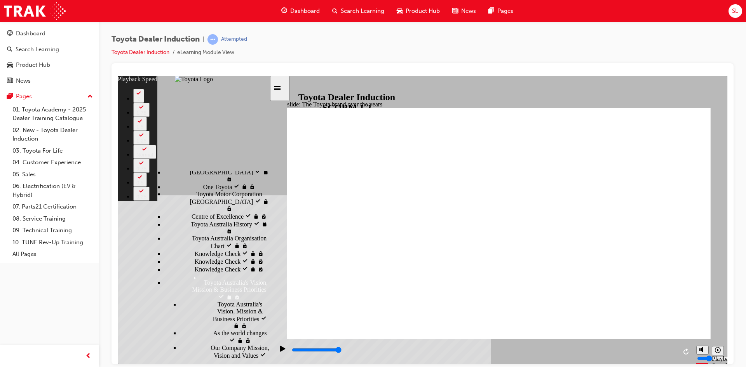
type input "2"
type input "24"
type input "2"
type input "24"
type input "2"
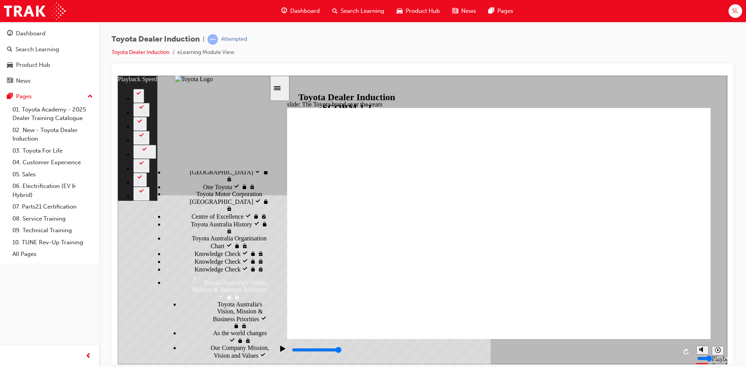
drag, startPoint x: 686, startPoint y: 107, endPoint x: 677, endPoint y: 117, distance: 13.5
type input "165"
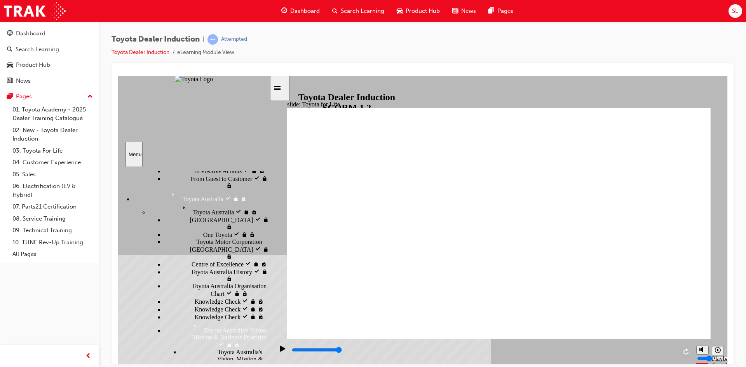
scroll to position [250, 0]
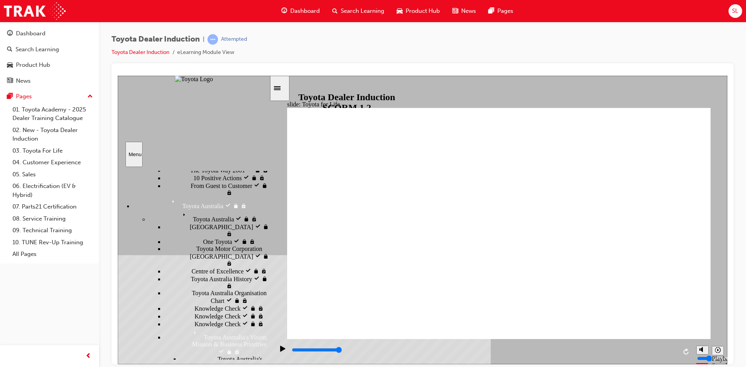
drag, startPoint x: 267, startPoint y: 278, endPoint x: 262, endPoint y: 263, distance: 15.5
click at [262, 263] on div "Introduction visited Introduction Start visited Start" at bounding box center [194, 263] width 152 height 193
drag, startPoint x: 662, startPoint y: 349, endPoint x: 673, endPoint y: 350, distance: 10.9
click at [662, 350] on div "playback controls" at bounding box center [484, 350] width 386 height 9
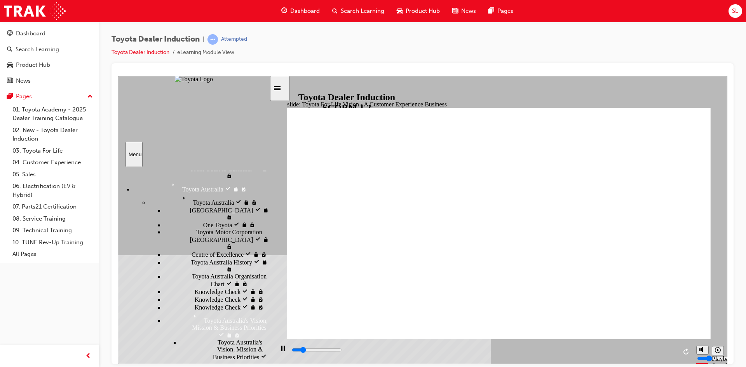
scroll to position [274, 0]
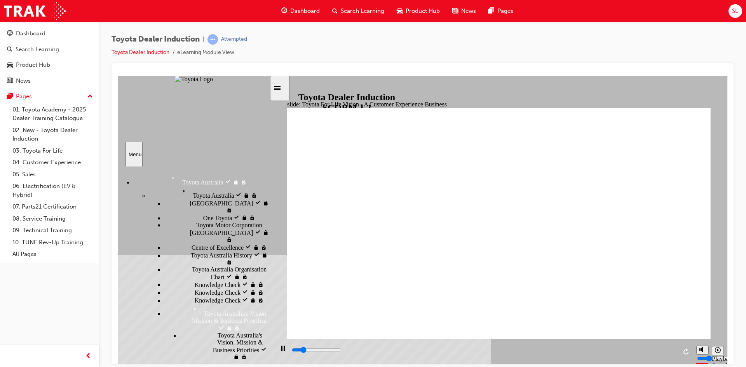
drag, startPoint x: 267, startPoint y: 269, endPoint x: 259, endPoint y: 276, distance: 10.7
click at [259, 276] on div "Introduction visited Introduction Start visited Start" at bounding box center [194, 263] width 152 height 193
click at [639, 348] on div "playback controls" at bounding box center [484, 350] width 386 height 9
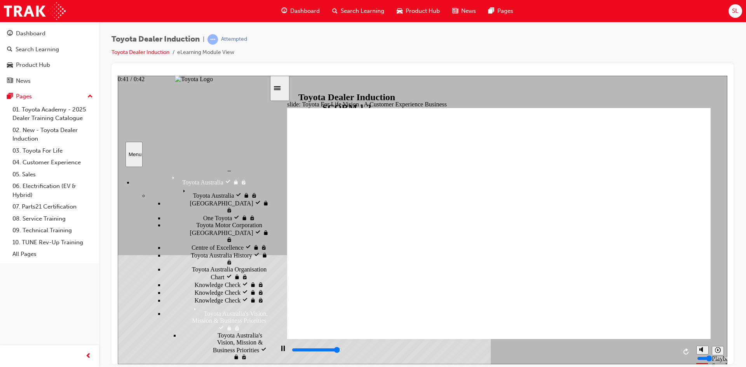
drag, startPoint x: 661, startPoint y: 351, endPoint x: 673, endPoint y: 351, distance: 12.1
click at [342, 351] on input "slide progress" at bounding box center [317, 350] width 50 height 6
drag, startPoint x: 265, startPoint y: 274, endPoint x: 264, endPoint y: 248, distance: 26.1
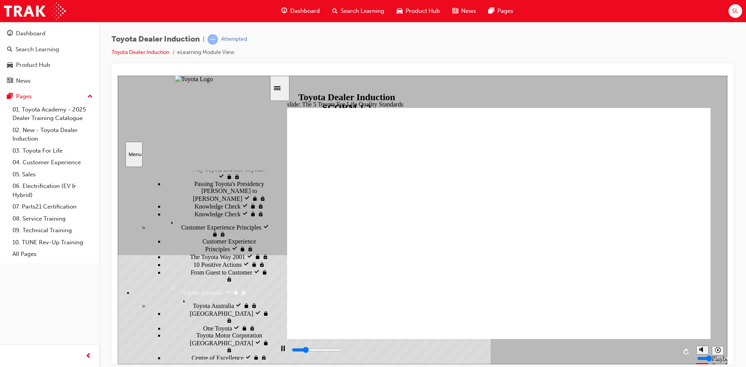
scroll to position [161, 0]
drag, startPoint x: 267, startPoint y: 264, endPoint x: 265, endPoint y: 232, distance: 31.6
click at [265, 232] on div "Introduction visited Introduction Start visited Start" at bounding box center [194, 263] width 152 height 193
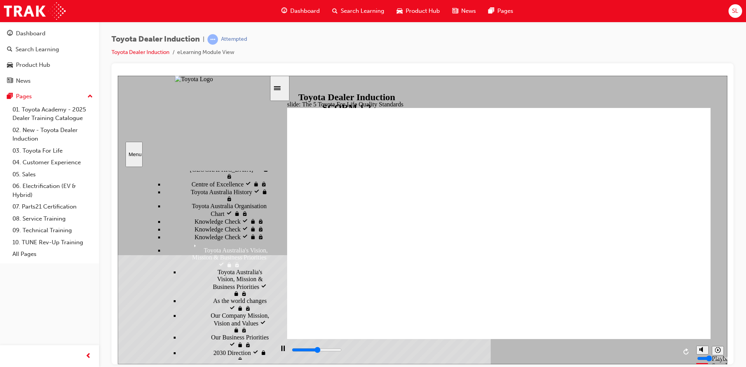
scroll to position [339, 0]
drag, startPoint x: 266, startPoint y: 238, endPoint x: 259, endPoint y: 280, distance: 42.5
click at [263, 280] on div "Introduction visited Introduction Start visited Start" at bounding box center [194, 263] width 152 height 193
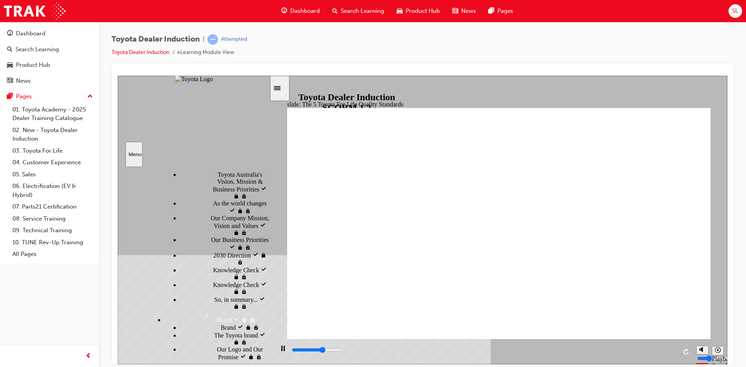
scroll to position [437, 0]
drag, startPoint x: 267, startPoint y: 263, endPoint x: 266, endPoint y: 284, distance: 20.6
click at [266, 208] on div "sidebar" at bounding box center [194, 189] width 152 height 37
click at [217, 344] on span "Our Logo and Our Promise visited" at bounding box center [243, 351] width 52 height 14
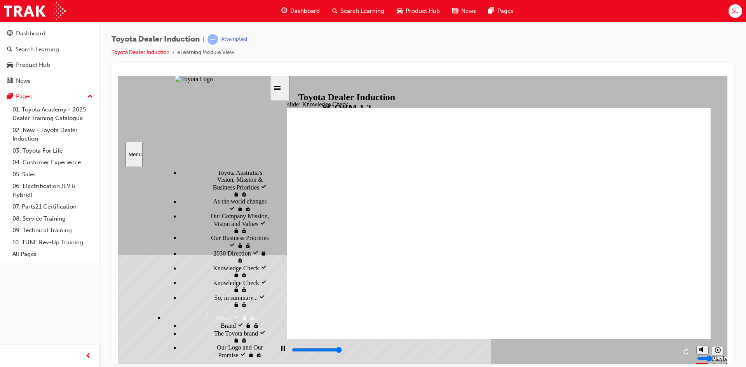
type input "5000"
radio input "true"
drag, startPoint x: 344, startPoint y: 226, endPoint x: 338, endPoint y: 288, distance: 61.7
radio input "false"
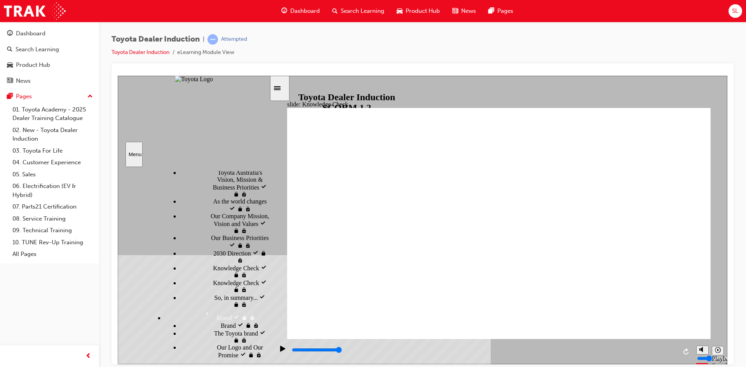
radio input "true"
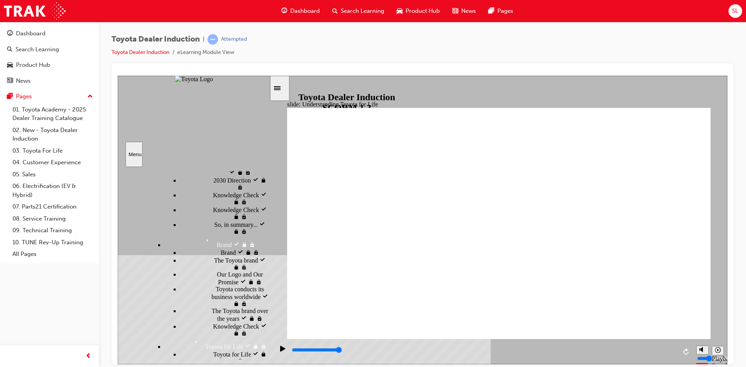
scroll to position [503, 0]
drag, startPoint x: 267, startPoint y: 285, endPoint x: 264, endPoint y: 301, distance: 16.6
click at [264, 301] on div "Introduction visited Introduction Start visited Start" at bounding box center [194, 263] width 152 height 193
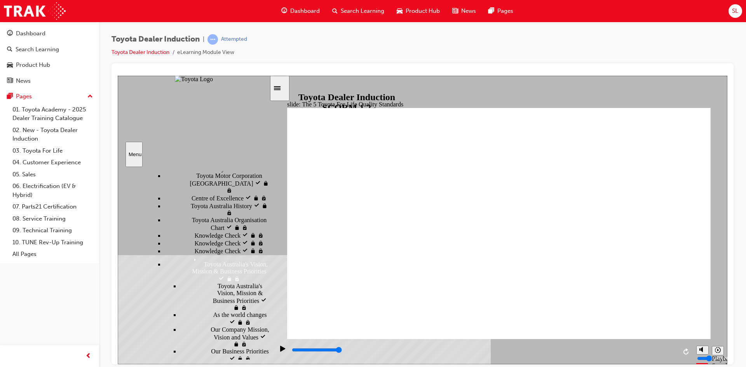
scroll to position [320, 0]
drag, startPoint x: 266, startPoint y: 306, endPoint x: 266, endPoint y: 264, distance: 42.0
click at [268, 213] on div "sidebar" at bounding box center [194, 192] width 152 height 42
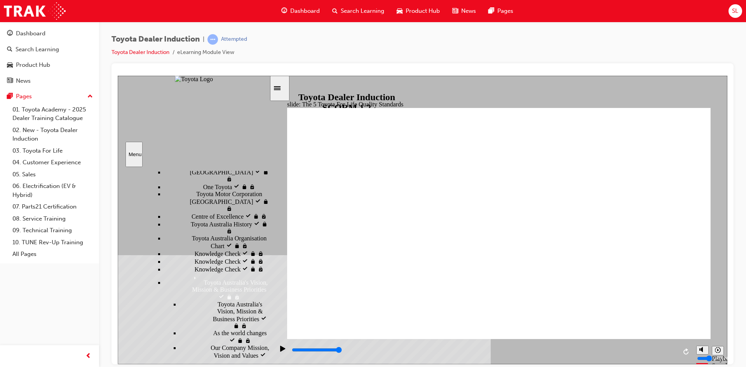
scroll to position [300, 0]
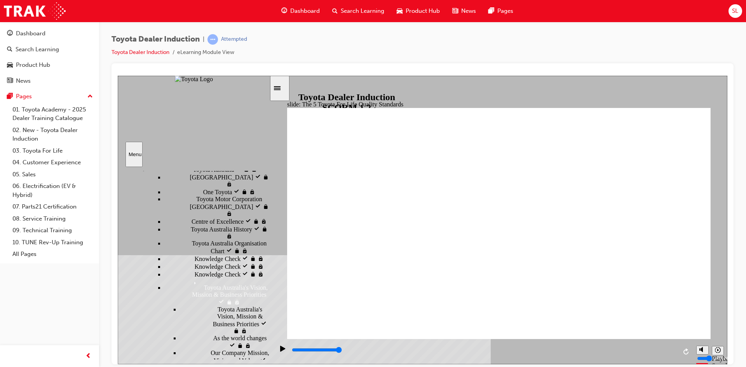
drag, startPoint x: 266, startPoint y: 266, endPoint x: 266, endPoint y: 261, distance: 4.7
click at [266, 213] on div "sidebar" at bounding box center [194, 192] width 152 height 42
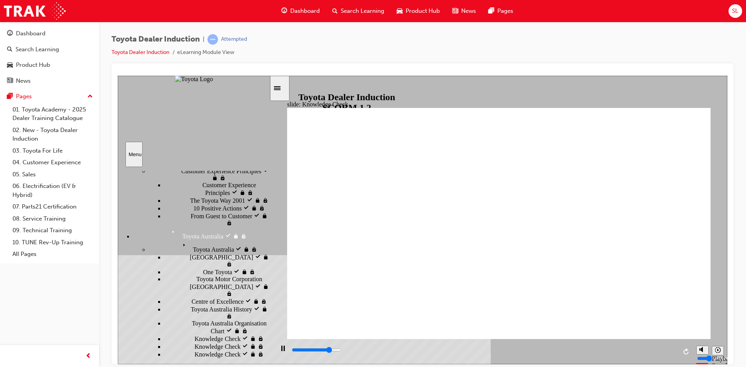
scroll to position [215, 0]
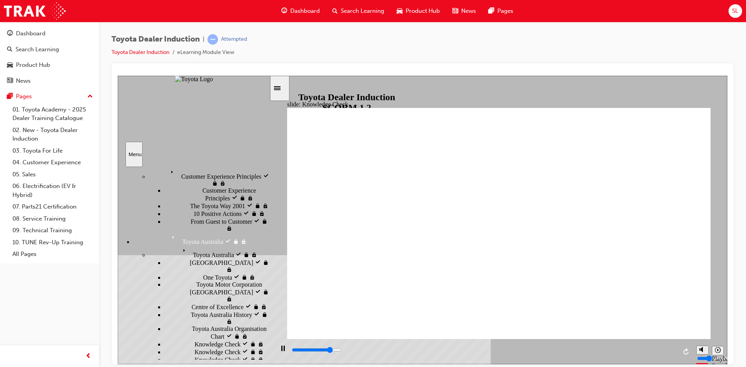
drag, startPoint x: 266, startPoint y: 272, endPoint x: 266, endPoint y: 248, distance: 24.1
click at [266, 223] on div "sidebar" at bounding box center [194, 197] width 152 height 52
click at [215, 363] on span "Toyota Australia's Vision, Mission & Business Priorities" at bounding box center [230, 370] width 79 height 14
click at [215, 363] on span "Toyota Australia's Vision, Mission & Business Priorities visited" at bounding box center [230, 373] width 79 height 21
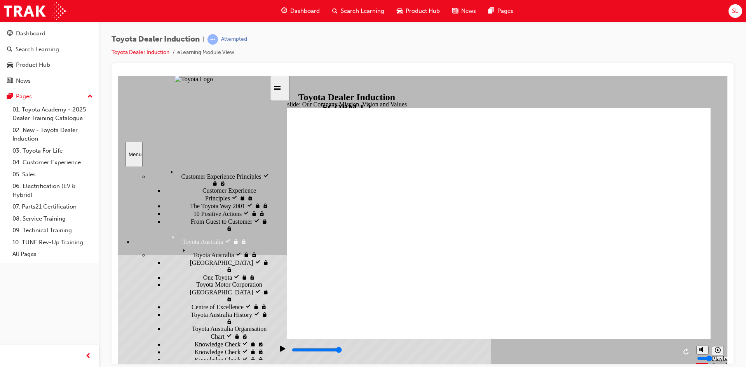
drag, startPoint x: 264, startPoint y: 272, endPoint x: 264, endPoint y: 297, distance: 24.9
type input "2400"
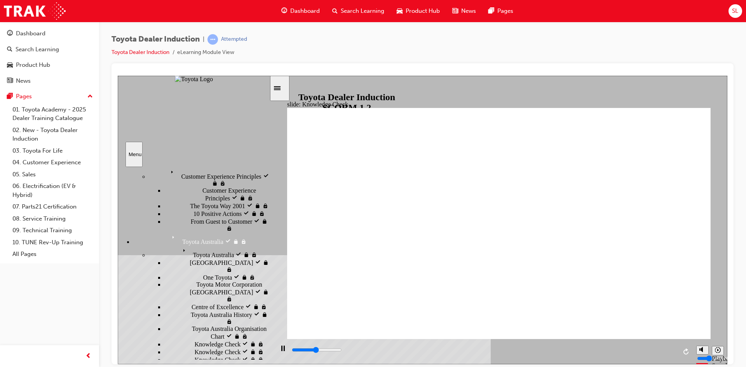
type input "h"
type input "2600"
type input "ha"
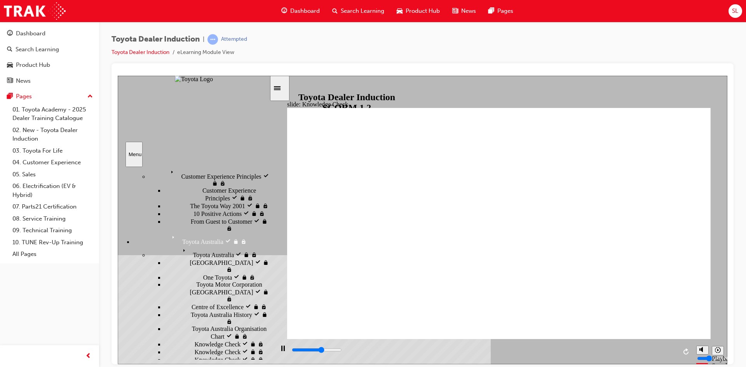
type input "3000"
type input "hap"
type input "3100"
type input "happ"
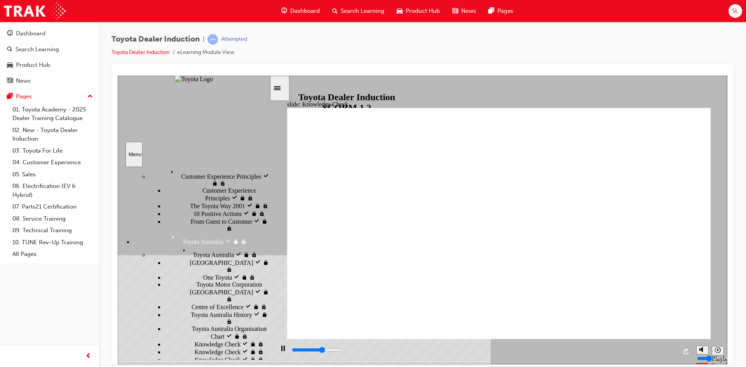
type input "happ"
type input "3300"
type input "happe"
type input "3600"
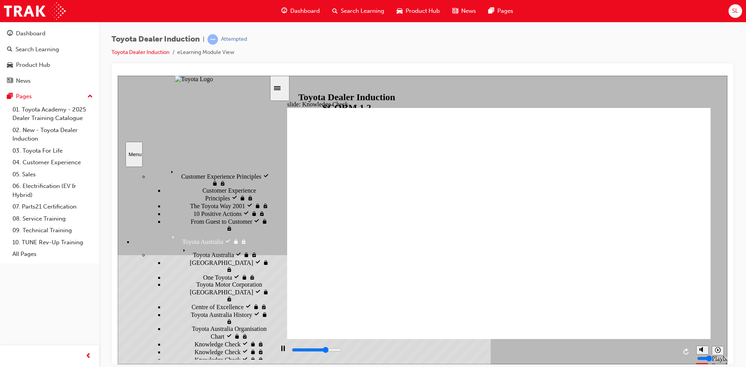
type input "happen"
type input "5000"
type input "happen"
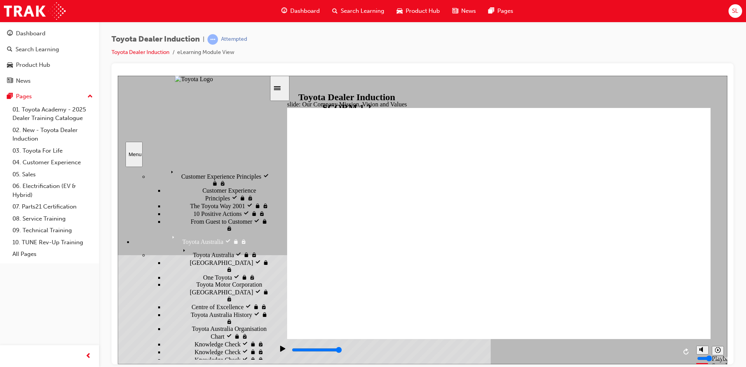
type input "800"
type input "happen"
type input "4200"
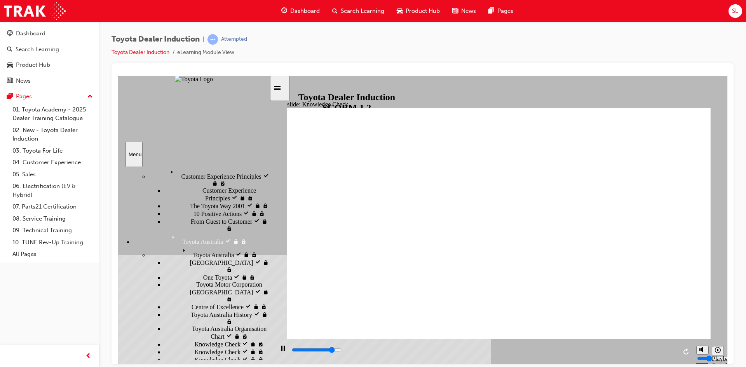
type input "happe"
type input "5000"
type input "happ"
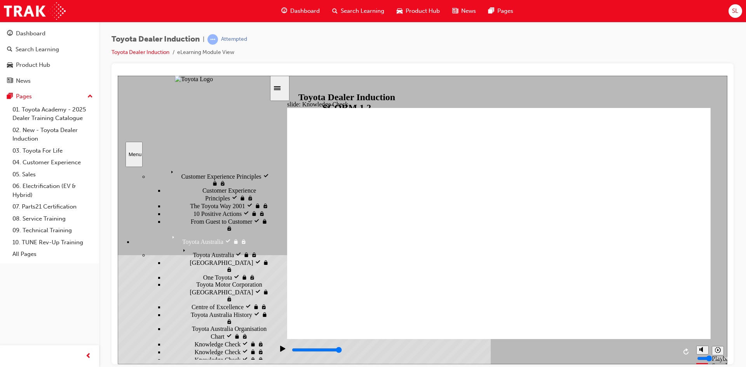
type input "happoi"
type input "happoin"
type input "happoine"
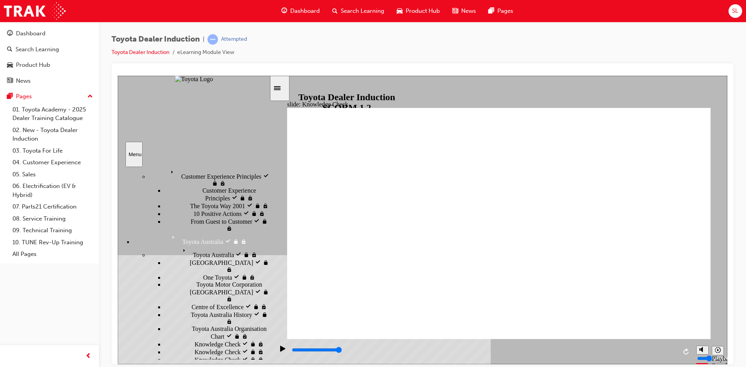
type input "happoine"
type input "happoines"
type input "happoiness"
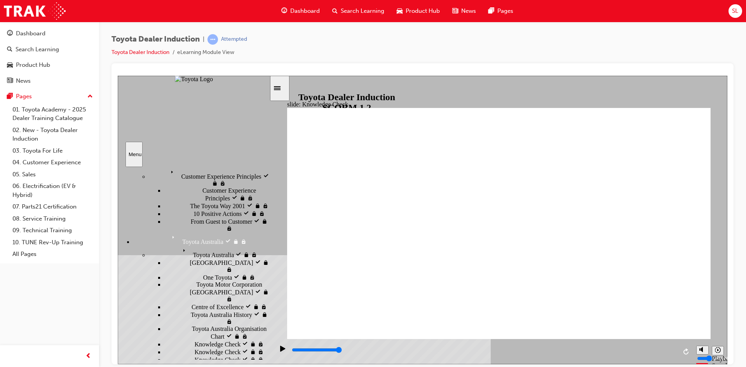
type input "happoiness"
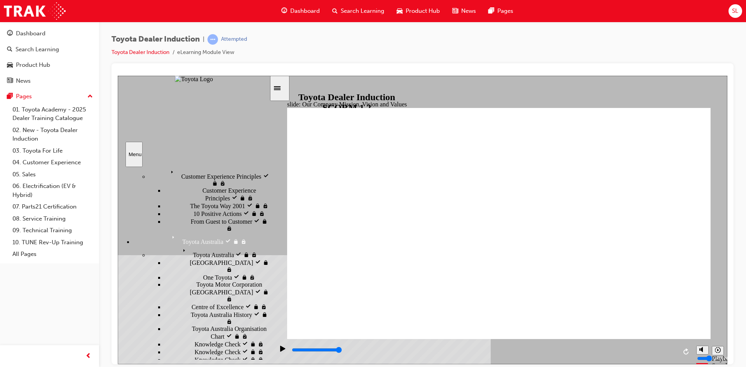
type input "800"
type input "happoiness"
type input "5000"
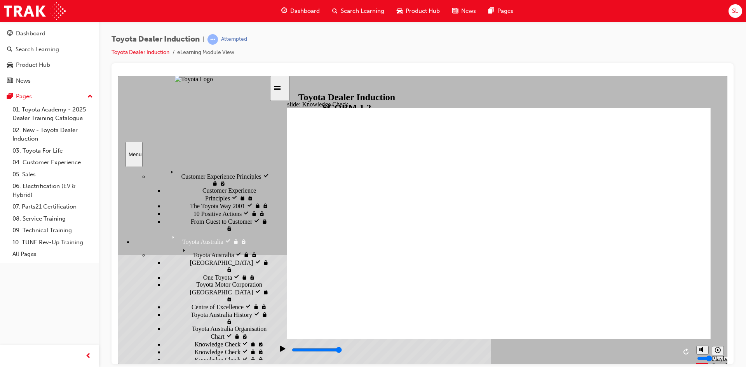
type input "happoines"
type input "happoine"
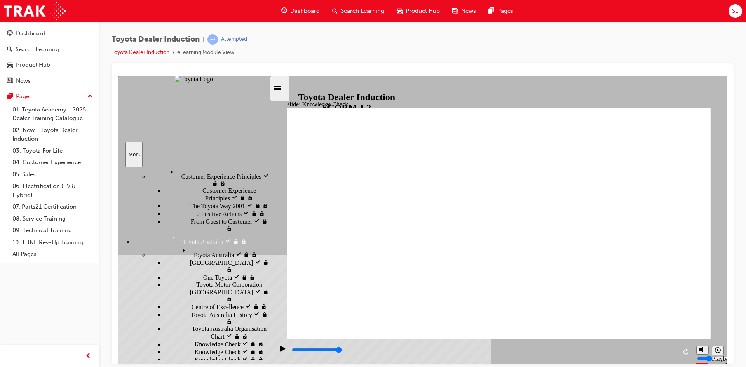
type input "happoin"
type input "happoi"
type input "happo"
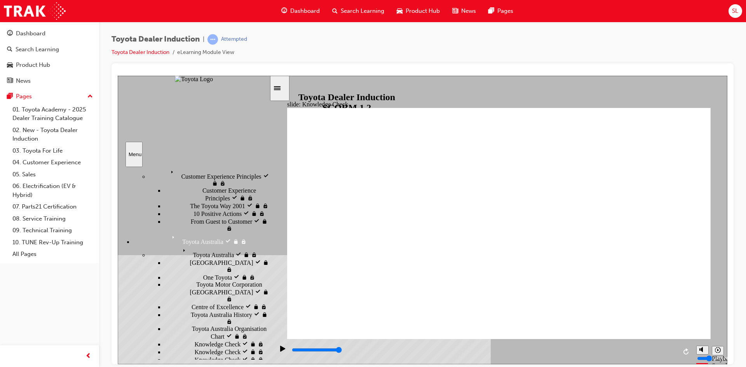
type input "happo"
type input "happ"
type input "happi"
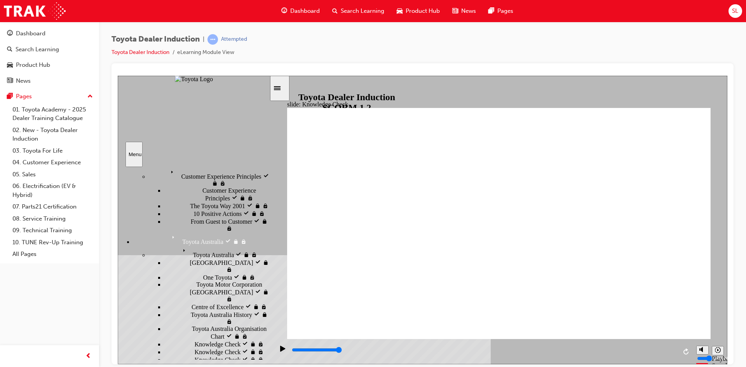
type input "happin"
type input "happine"
type input "happines"
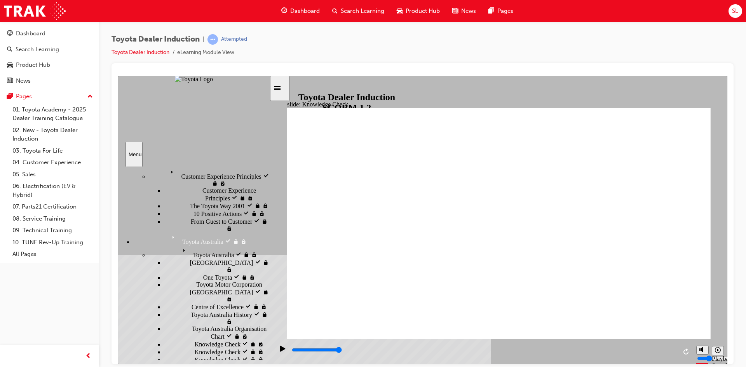
type input "happines"
type input "happiness"
drag, startPoint x: 674, startPoint y: 112, endPoint x: 659, endPoint y: 118, distance: 16.4
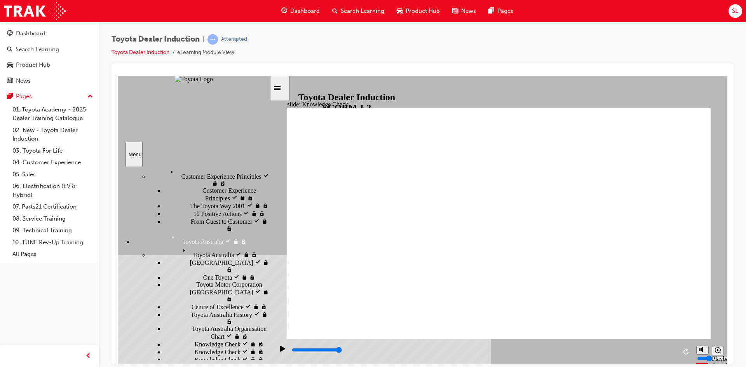
type input "happiness"
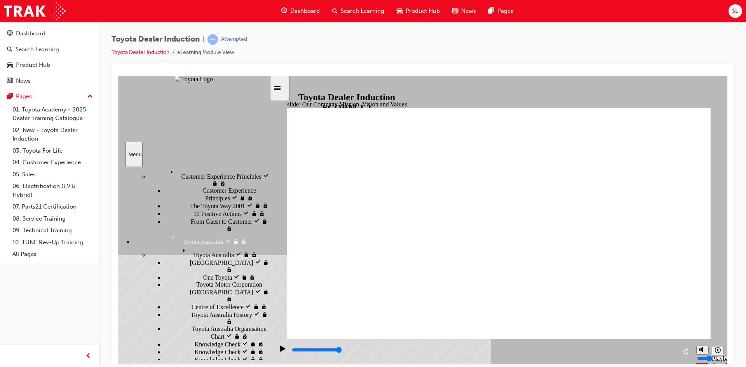
type input "800"
type input "happiness"
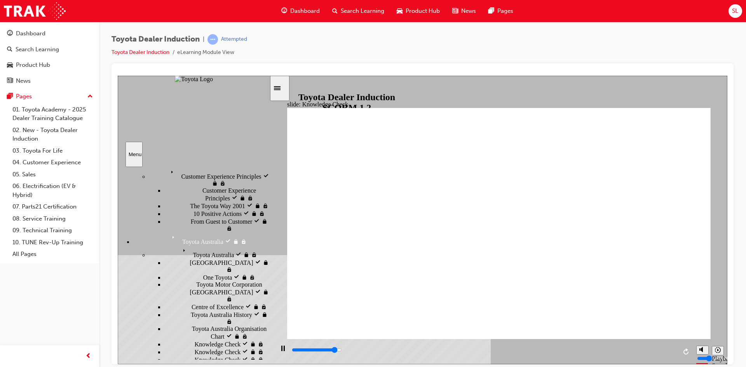
click at [208, 363] on span "Toyota Australia's Vision, Mission & Business Priorities" at bounding box center [230, 370] width 79 height 14
click at [191, 363] on icon "Menu" at bounding box center [197, 369] width 12 height 12
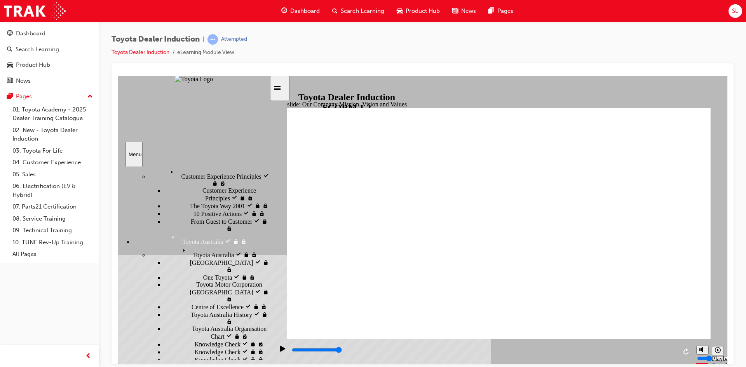
type input "2200"
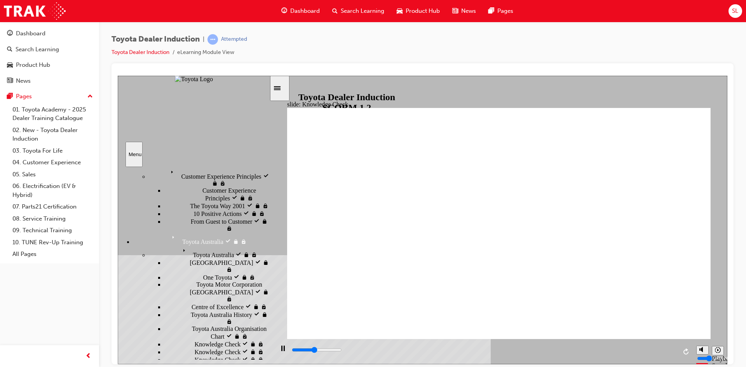
type input "m"
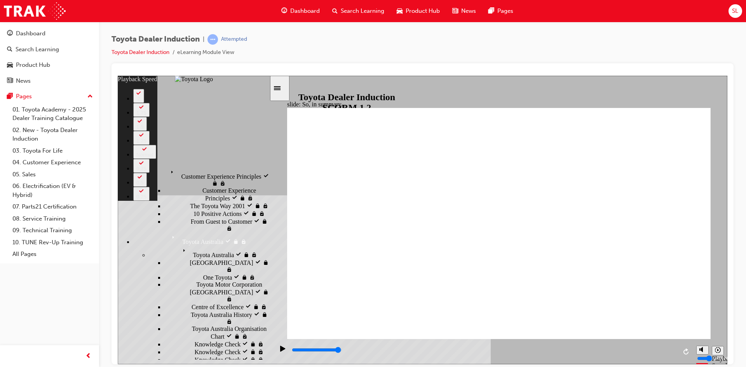
scroll to position [470, 0]
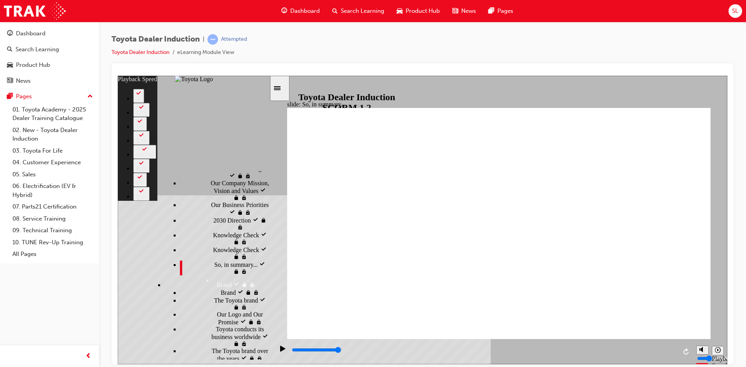
drag, startPoint x: 266, startPoint y: 241, endPoint x: 235, endPoint y: 332, distance: 95.2
click at [235, 354] on div "Introduction visited Introduction Start visited Start" at bounding box center [194, 263] width 152 height 193
drag, startPoint x: 265, startPoint y: 320, endPoint x: 256, endPoint y: 320, distance: 9.0
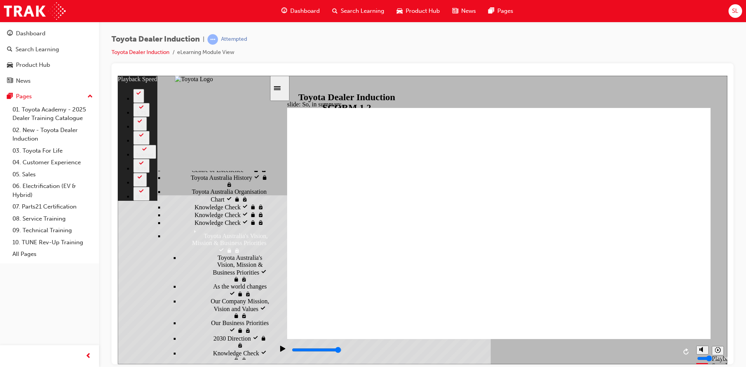
scroll to position [349, 0]
drag, startPoint x: 267, startPoint y: 325, endPoint x: 267, endPoint y: 290, distance: 35.4
click at [267, 223] on div "sidebar" at bounding box center [194, 197] width 152 height 52
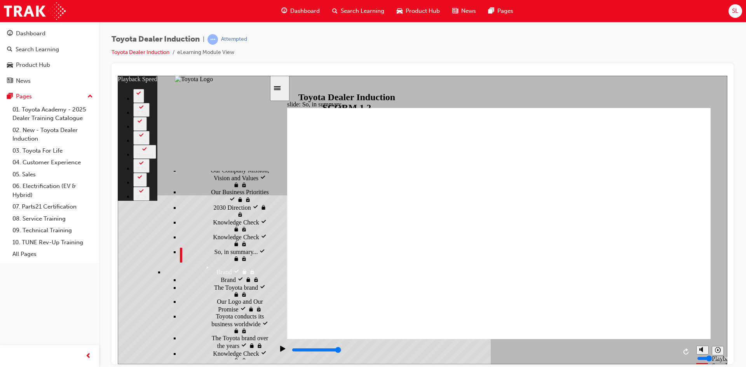
scroll to position [480, 0]
drag, startPoint x: 267, startPoint y: 280, endPoint x: 263, endPoint y: 313, distance: 33.7
click at [263, 313] on div "Introduction visited Introduction Start visited Start" at bounding box center [194, 263] width 152 height 193
click at [182, 353] on div "Knowledge Check Knowledge Check" at bounding box center [224, 360] width 89 height 15
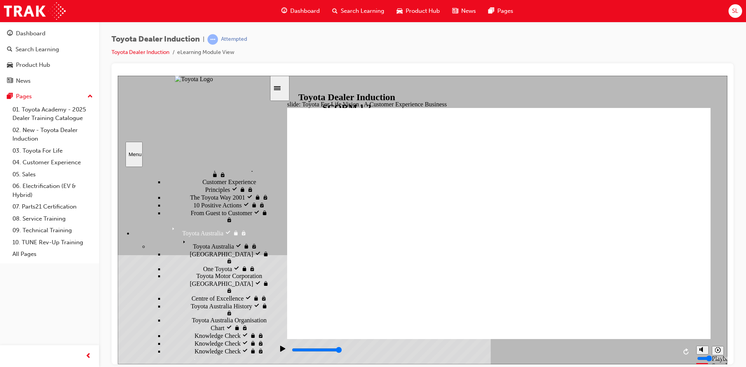
scroll to position [220, 0]
drag, startPoint x: 267, startPoint y: 286, endPoint x: 270, endPoint y: 254, distance: 32.5
click at [270, 254] on div "slide: Toyota For Life Vision - A Customer Experience Business Rectangle 3 TOYO…" at bounding box center [423, 219] width 610 height 289
click at [191, 358] on icon "Menu" at bounding box center [197, 364] width 12 height 12
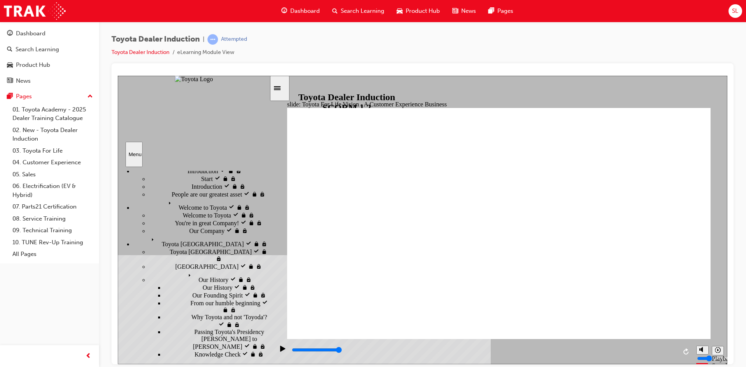
scroll to position [0, 0]
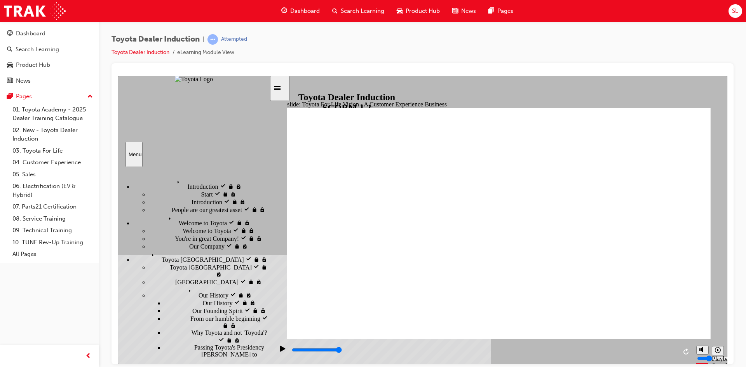
drag, startPoint x: 266, startPoint y: 227, endPoint x: 270, endPoint y: 177, distance: 50.4
click at [270, 177] on div "slide: Toyota For Life Vision - A Customer Experience Business Rectangle 3 TOYO…" at bounding box center [423, 219] width 610 height 289
drag, startPoint x: 266, startPoint y: 192, endPoint x: 266, endPoint y: 181, distance: 10.5
click at [266, 177] on div "sidebar" at bounding box center [194, 189] width 152 height 37
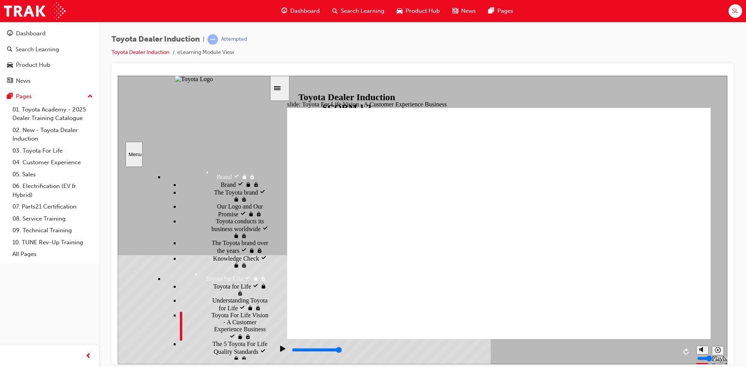
scroll to position [582, 0]
drag, startPoint x: 267, startPoint y: 183, endPoint x: 266, endPoint y: 303, distance: 120.1
click at [266, 208] on div "sidebar" at bounding box center [194, 189] width 152 height 37
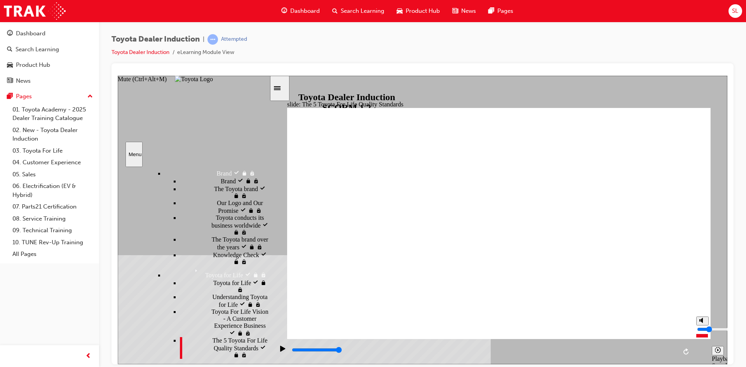
click at [701, 323] on circle "Mute (Ctrl+Alt+M)" at bounding box center [703, 320] width 5 height 5
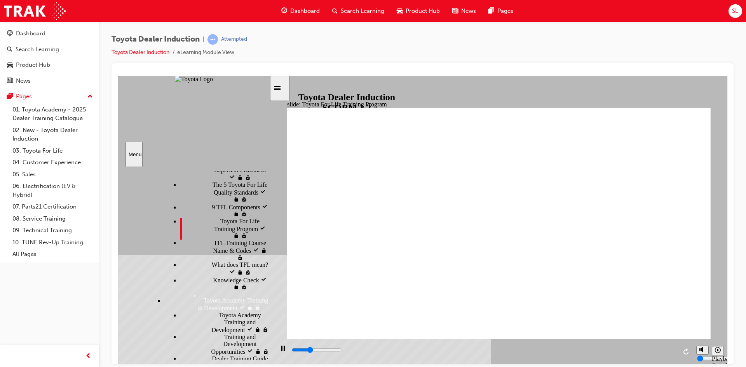
drag, startPoint x: 267, startPoint y: 298, endPoint x: 237, endPoint y: 362, distance: 70.4
click at [237, 362] on section "Menu Introduction visited Introduction Start visited Start" at bounding box center [194, 219] width 152 height 289
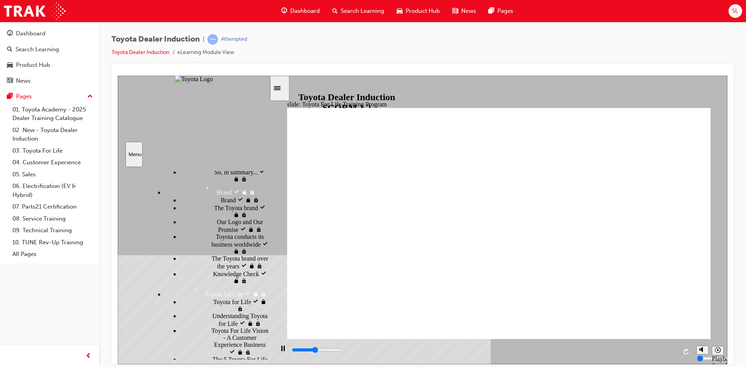
drag, startPoint x: 267, startPoint y: 336, endPoint x: 261, endPoint y: 304, distance: 33.2
click at [261, 304] on div "Introduction visited Introduction Start visited Start" at bounding box center [194, 263] width 152 height 193
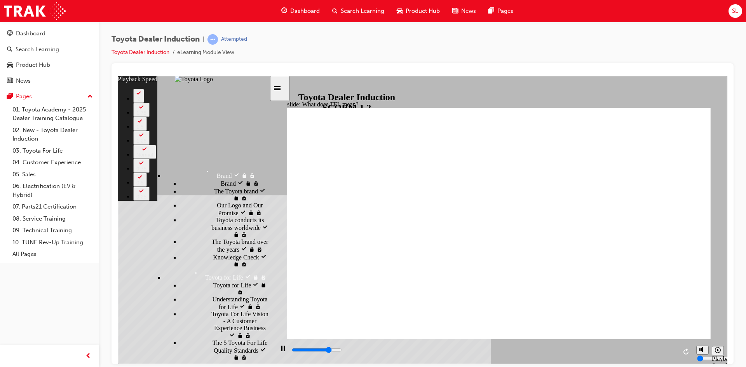
type input "8400"
type input "0"
type input "8700"
type input "0"
type input "8900"
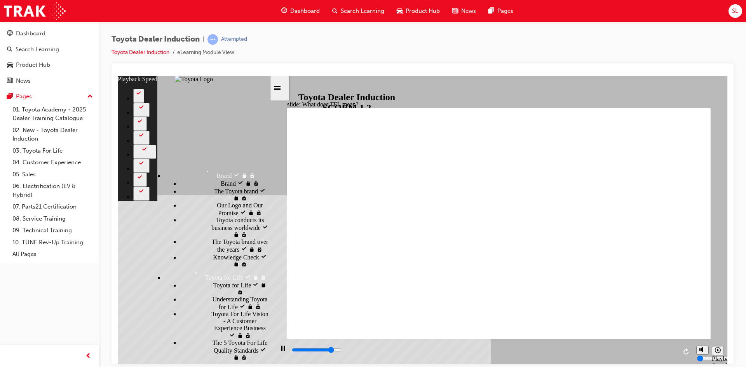
type input "1"
type input "9200"
type input "1"
type input "9500"
type input "1"
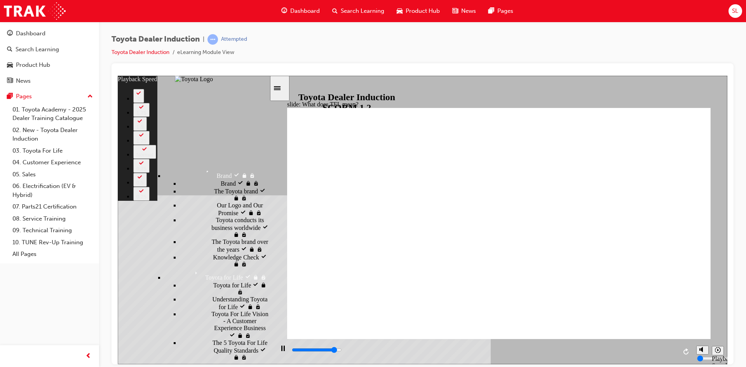
type input "9700"
type input "1"
type input "10000"
type input "2"
type input "10300"
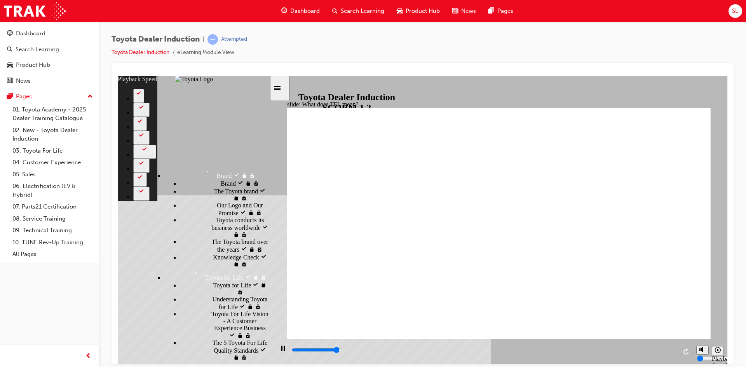
type input "2"
type input "10500"
type input "2"
type input "10800"
type input "2"
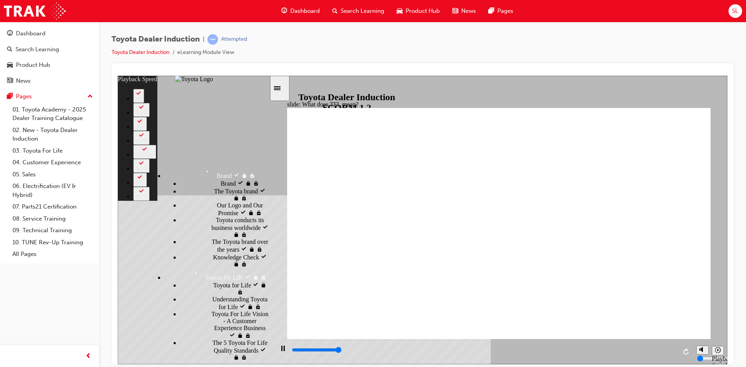
type input "10800"
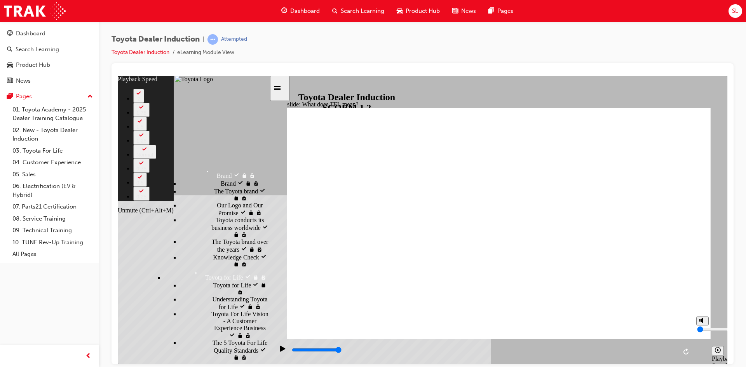
type input "8"
type input "1"
type input "8"
type input "1"
type input "9"
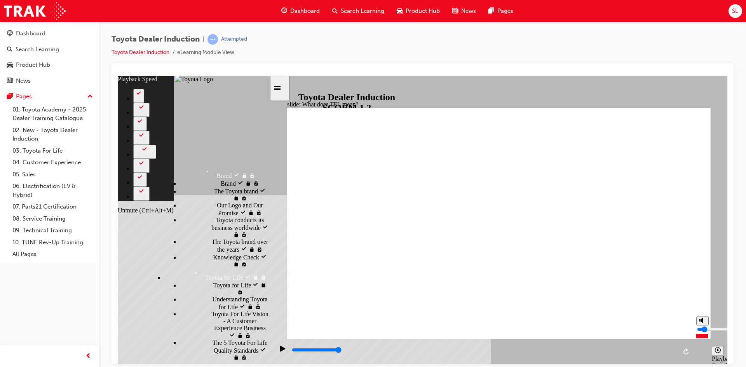
type input "2"
type input "9"
type input "2"
type input "10"
drag, startPoint x: 702, startPoint y: 338, endPoint x: 703, endPoint y: 334, distance: 4.7
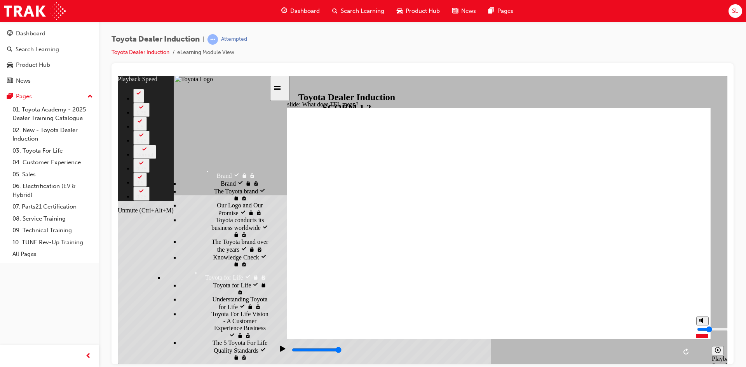
type input "2"
click at [703, 332] on input "volume" at bounding box center [722, 329] width 50 height 6
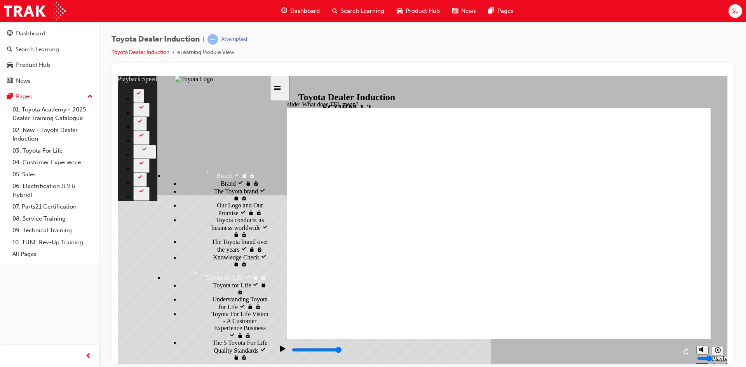
type input "139"
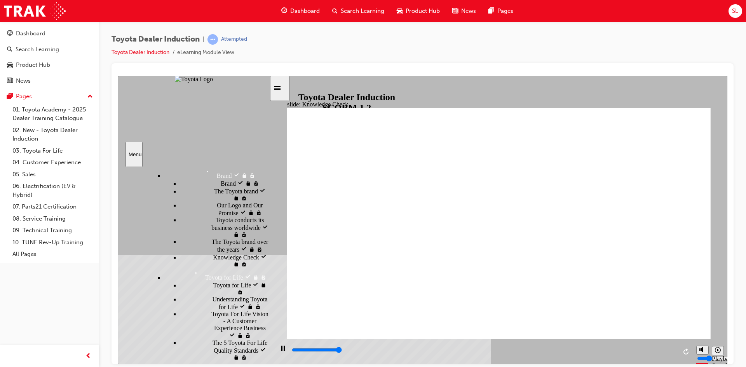
type input "5000"
radio input "true"
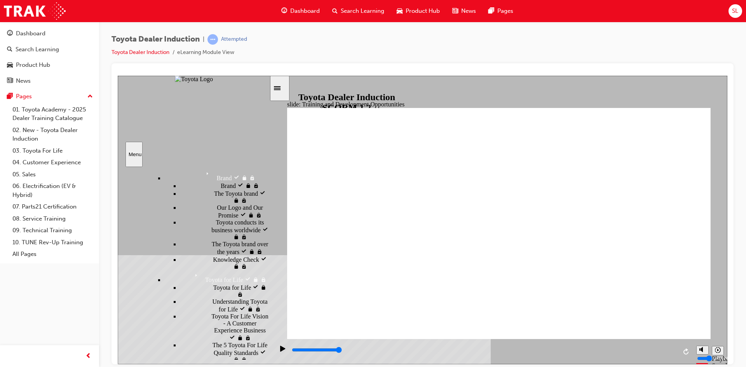
drag, startPoint x: 686, startPoint y: 349, endPoint x: 515, endPoint y: 329, distance: 172.2
click at [687, 349] on icon "Replay (Ctrl+Alt+R)" at bounding box center [686, 351] width 5 height 6
click at [683, 351] on button "Replay (Ctrl+Alt+R)" at bounding box center [687, 352] width 12 height 12
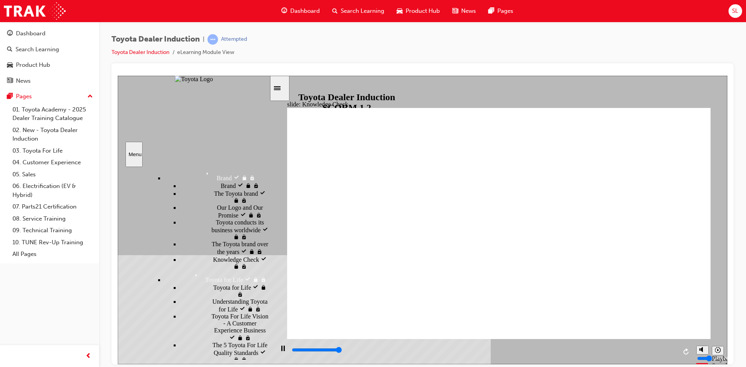
type input "5000"
radio input "true"
drag, startPoint x: 681, startPoint y: 111, endPoint x: 672, endPoint y: 115, distance: 9.7
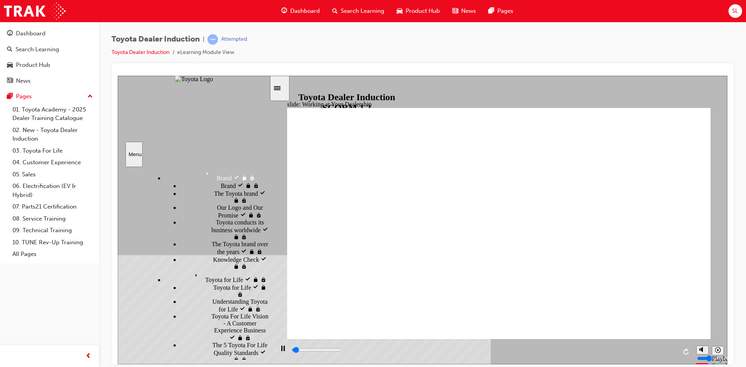
scroll to position [400, 0]
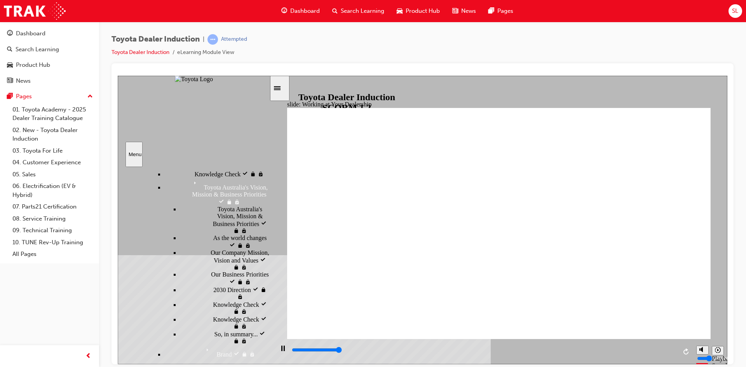
type input "3300"
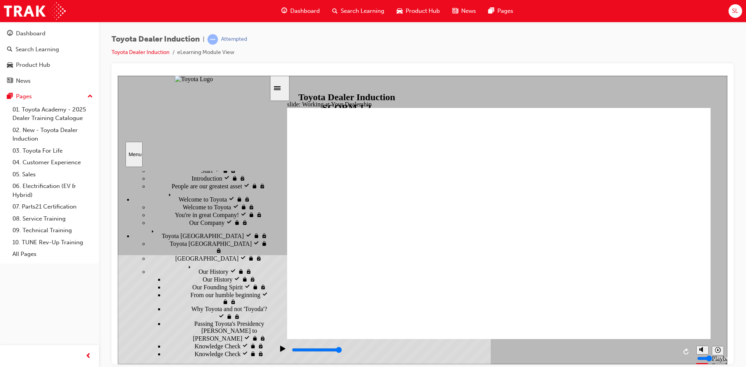
scroll to position [14, 0]
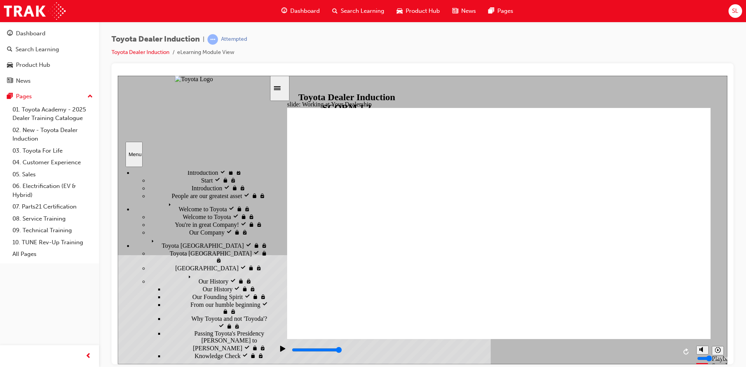
drag, startPoint x: 266, startPoint y: 315, endPoint x: 262, endPoint y: 190, distance: 125.3
click at [262, 190] on div "Introduction visited Introduction Start visited Start" at bounding box center [194, 263] width 152 height 193
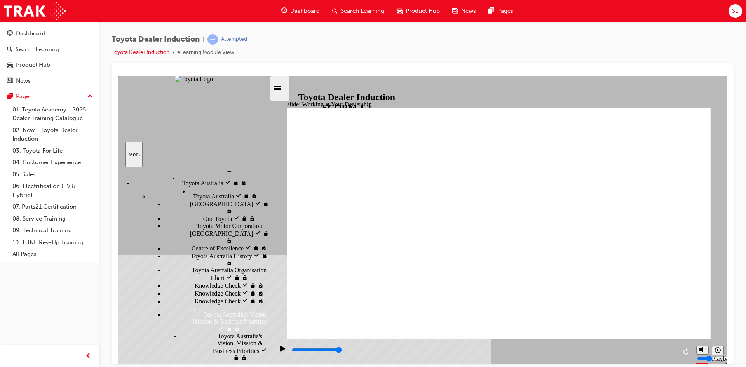
scroll to position [0, 0]
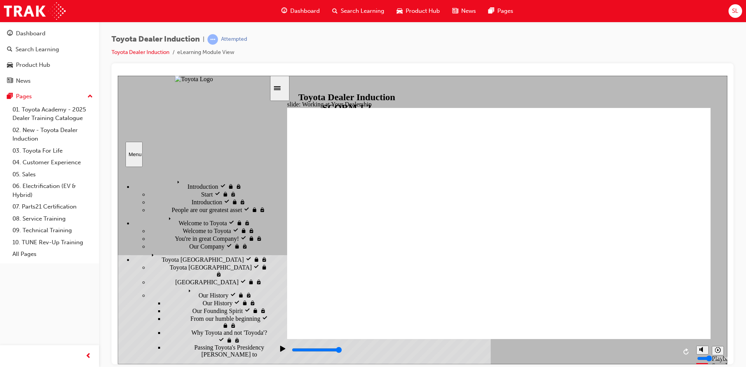
drag, startPoint x: 267, startPoint y: 208, endPoint x: 266, endPoint y: 168, distance: 40.4
click at [268, 167] on div "Introduction visited Introduction Start visited Start" at bounding box center [194, 263] width 152 height 193
click at [737, 9] on span "SL" at bounding box center [735, 11] width 6 height 9
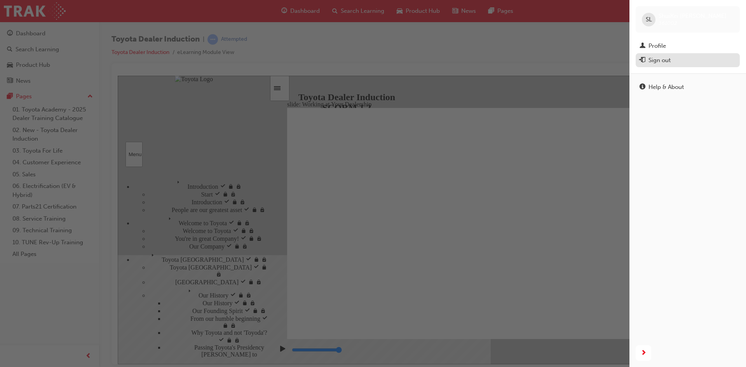
click at [660, 58] on div "Sign out" at bounding box center [660, 60] width 22 height 9
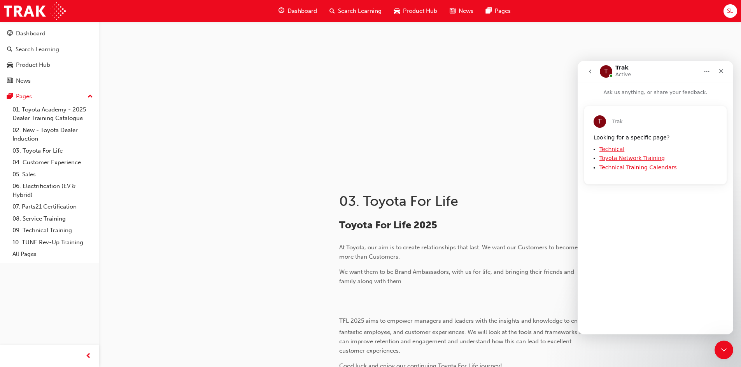
click at [719, 38] on div at bounding box center [419, 100] width 641 height 156
click at [719, 69] on icon "Close" at bounding box center [721, 71] width 4 height 4
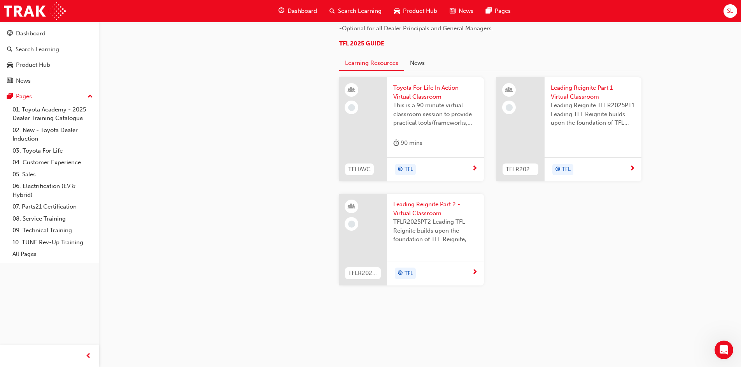
scroll to position [778, 0]
click at [415, 101] on span "Toyota For Life In Action - Virtual Classroom" at bounding box center [435, 92] width 84 height 17
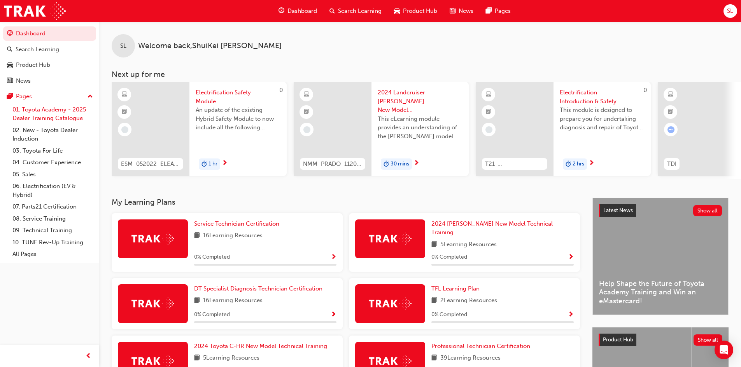
click at [50, 109] on link "01. Toyota Academy - 2025 Dealer Training Catalogue" at bounding box center [52, 114] width 87 height 21
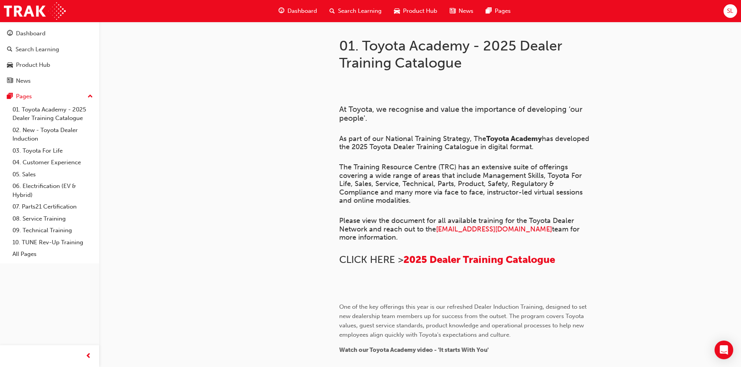
click at [730, 9] on span "SL" at bounding box center [730, 11] width 6 height 9
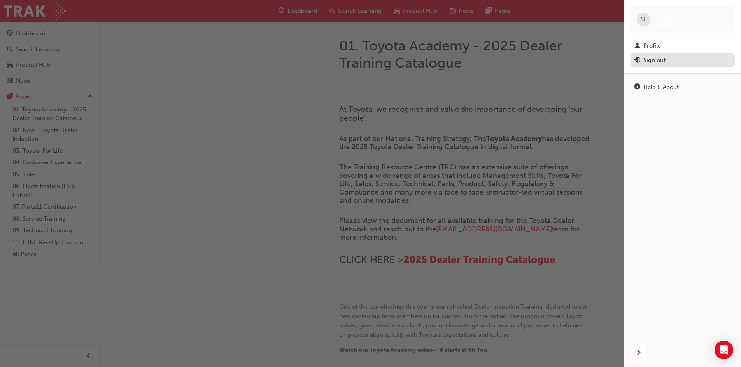
click at [652, 58] on div "Sign out" at bounding box center [654, 60] width 22 height 9
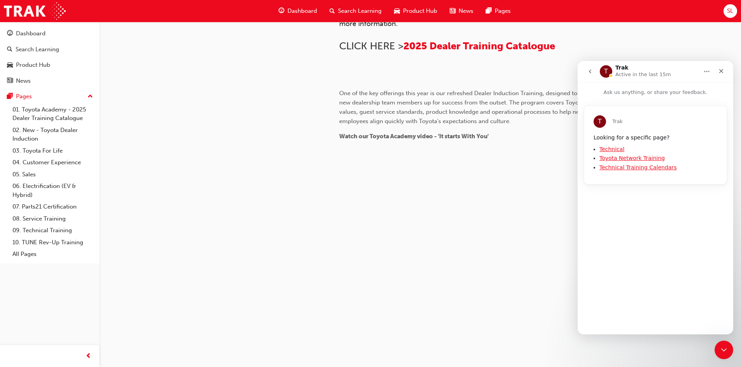
scroll to position [510, 0]
click at [729, 9] on span "SL" at bounding box center [730, 11] width 6 height 9
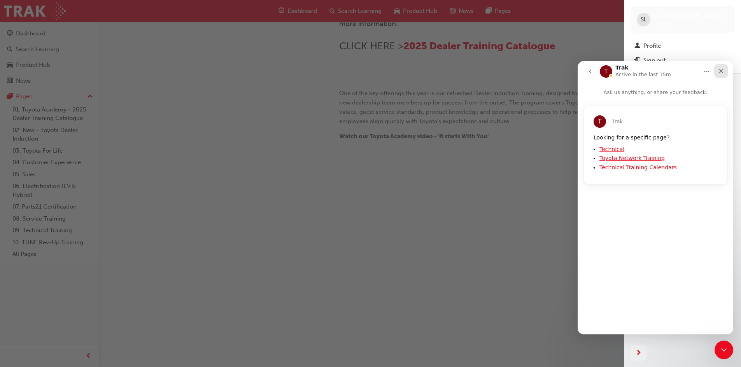
click at [719, 69] on icon "Close" at bounding box center [721, 71] width 4 height 4
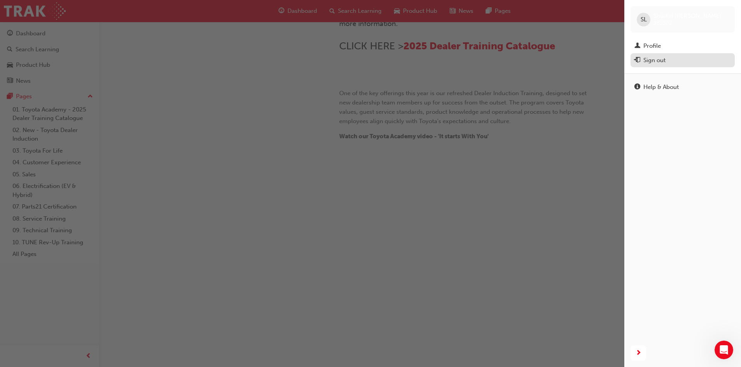
scroll to position [0, 0]
click at [657, 59] on div "Sign out" at bounding box center [654, 60] width 22 height 9
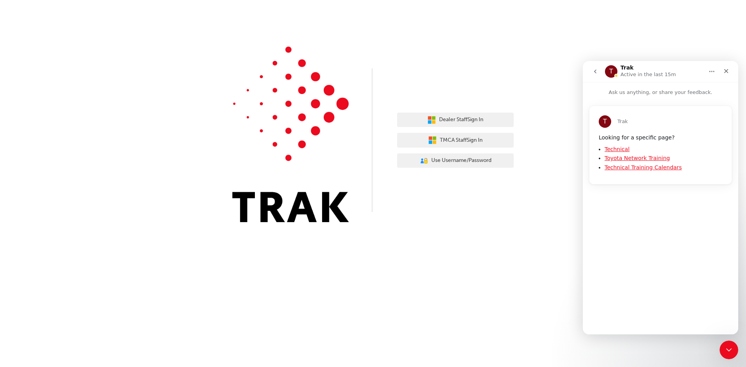
click at [574, 105] on div "Dealer Staff Sign In TMCA Staff Sign In User Authentication Icon - Blue Person,…" at bounding box center [373, 117] width 746 height 234
click at [464, 160] on span "Use Username/Password" at bounding box center [462, 160] width 60 height 9
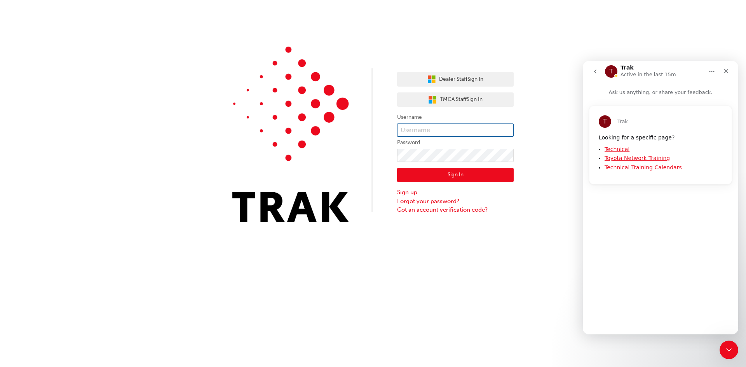
click at [429, 128] on input "text" at bounding box center [455, 130] width 117 height 13
type input "shuikei.[PERSON_NAME]"
click at [460, 174] on button "Sign In" at bounding box center [455, 175] width 117 height 15
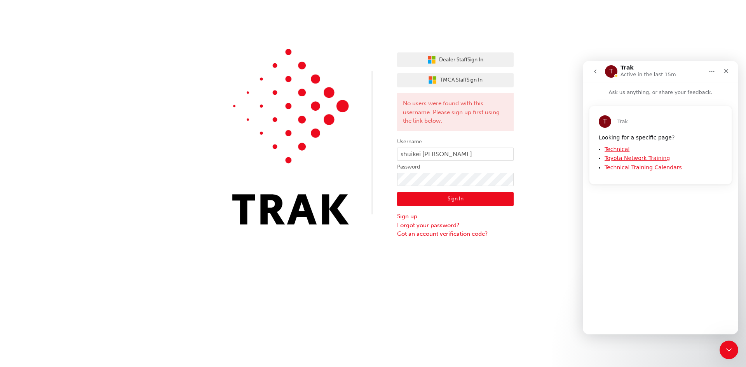
click at [458, 201] on button "Sign In" at bounding box center [455, 199] width 117 height 15
click at [563, 195] on div "Dealer Staff Sign In TMCA Staff Sign In No users were found with this username.…" at bounding box center [373, 119] width 746 height 239
